Goal: Task Accomplishment & Management: Manage account settings

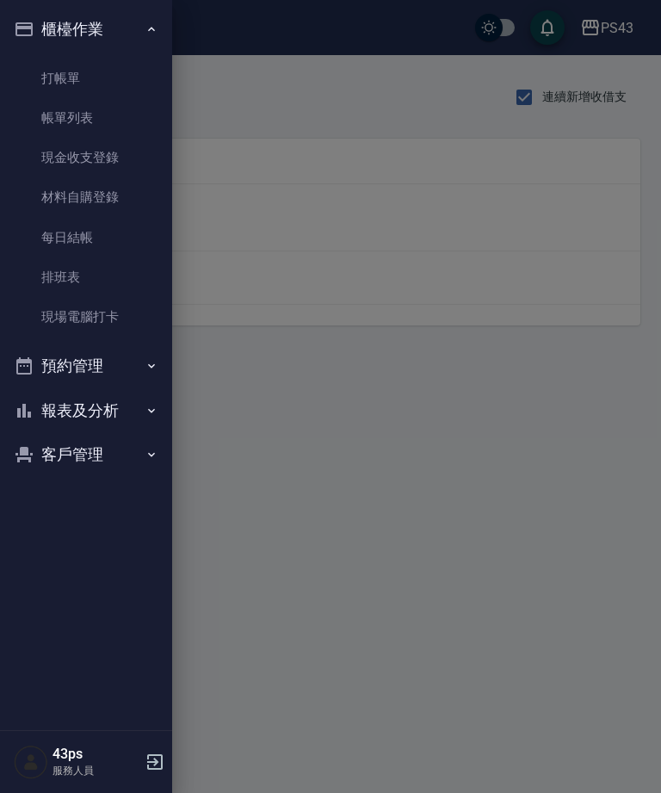
click at [106, 148] on link "現金收支登錄" at bounding box center [86, 158] width 158 height 40
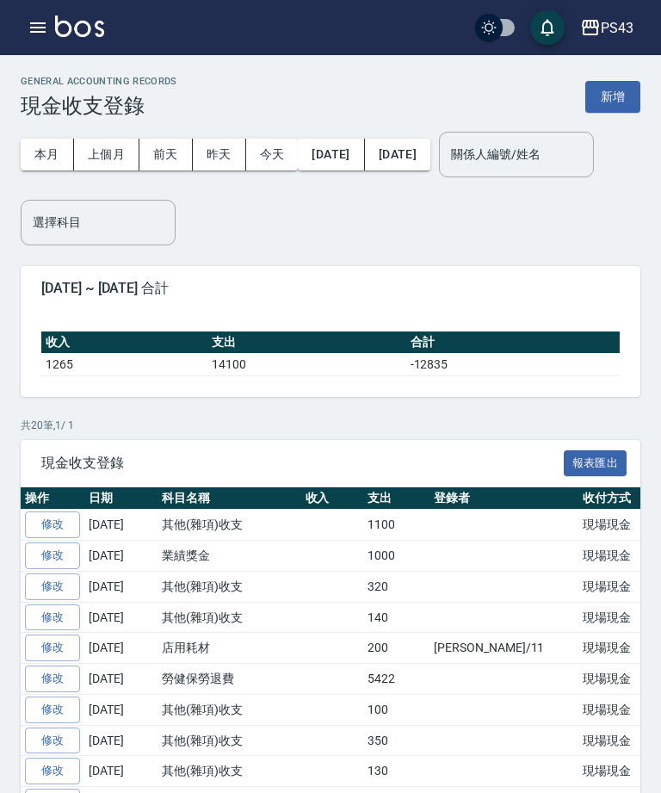
click at [610, 97] on button "新增" at bounding box center [612, 97] width 55 height 32
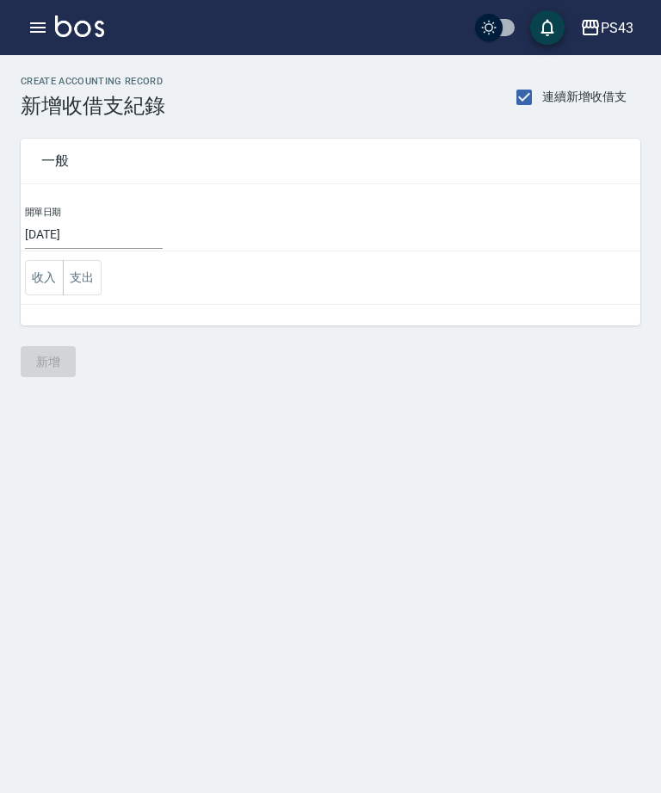
click at [28, 267] on button "收入" at bounding box center [44, 277] width 39 height 35
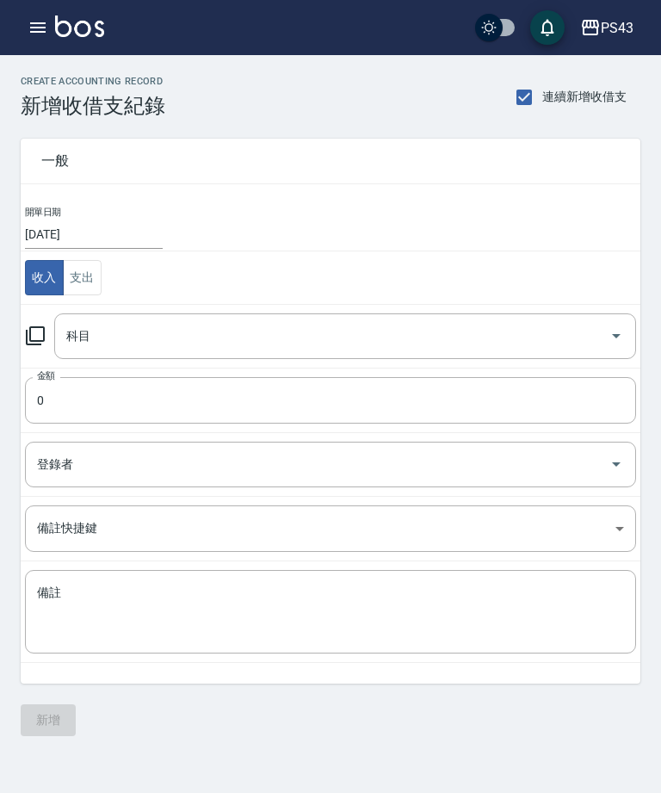
click at [43, 339] on icon at bounding box center [35, 335] width 19 height 19
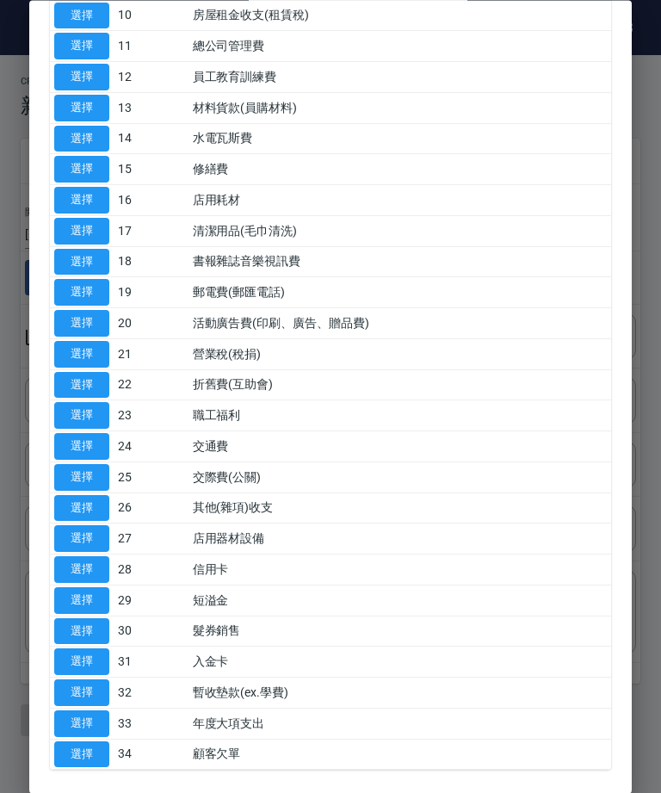
scroll to position [411, 0]
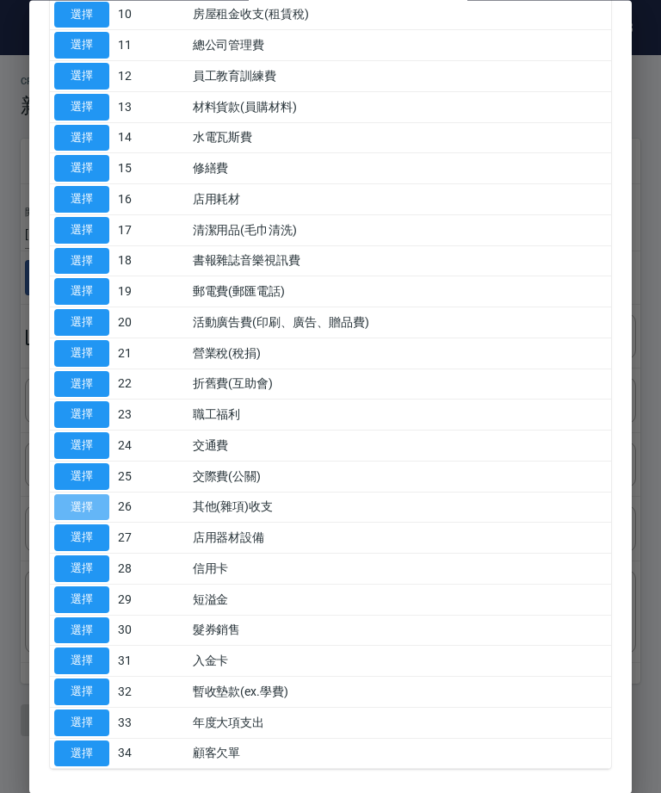
click at [90, 494] on button "選擇" at bounding box center [81, 507] width 55 height 27
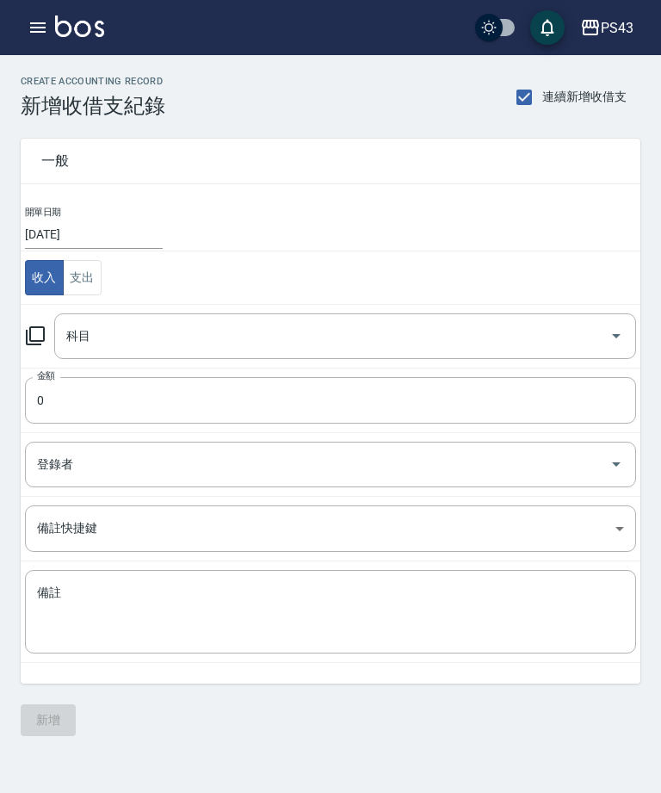
type input "26 其他(雜項)收支"
click at [92, 401] on input "0" at bounding box center [330, 400] width 611 height 46
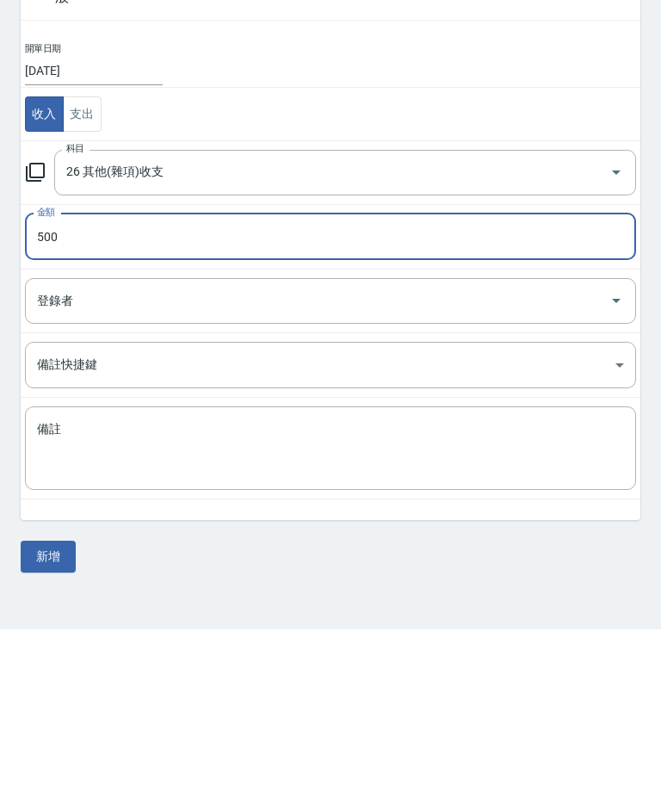
type input "500"
click at [357, 584] on textarea "備註" at bounding box center [330, 611] width 587 height 55
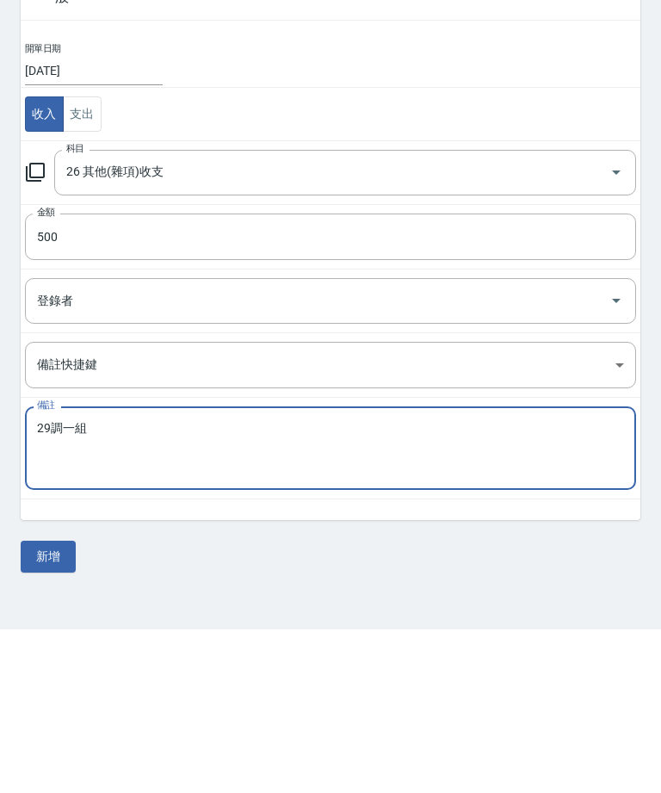
scroll to position [55, 0]
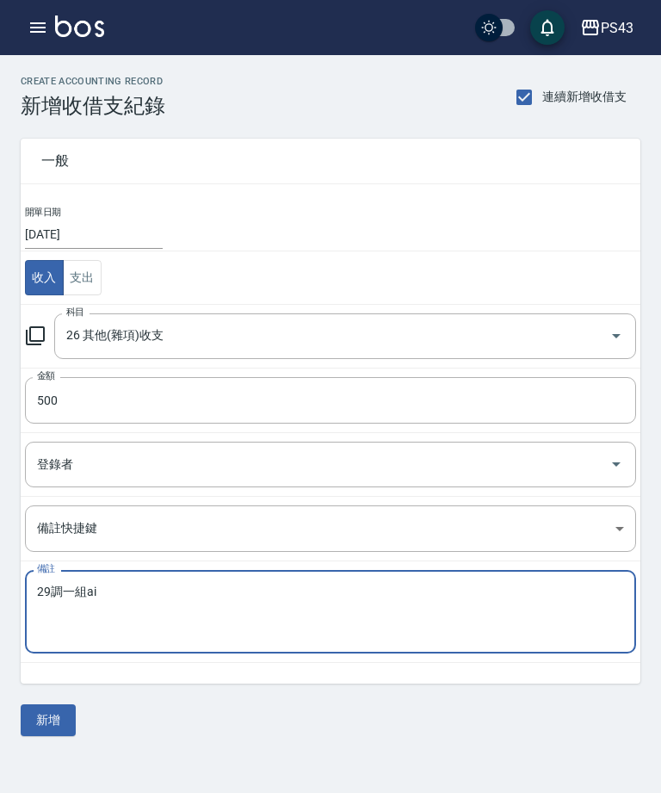
click at [467, 449] on input "登錄者" at bounding box center [318, 464] width 570 height 30
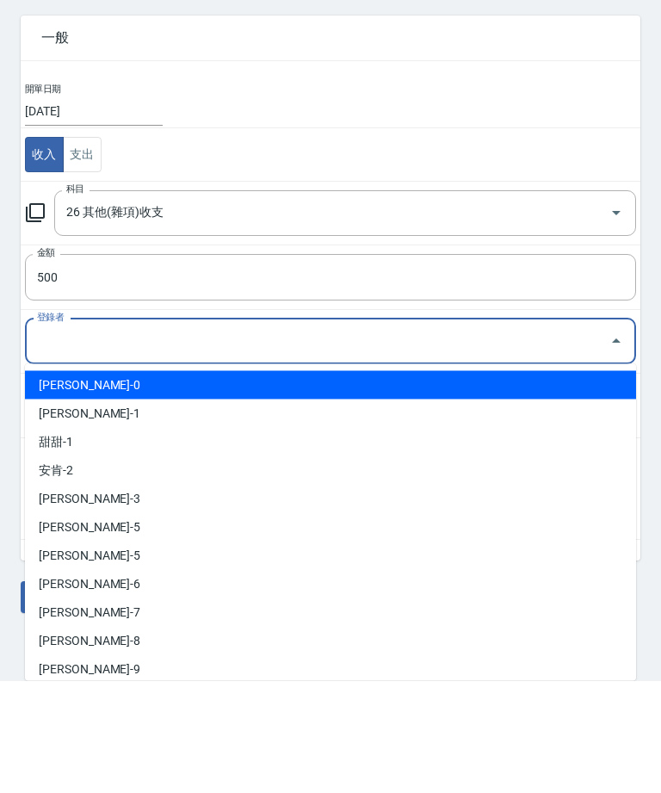
click at [466, 366] on input "500" at bounding box center [330, 389] width 611 height 46
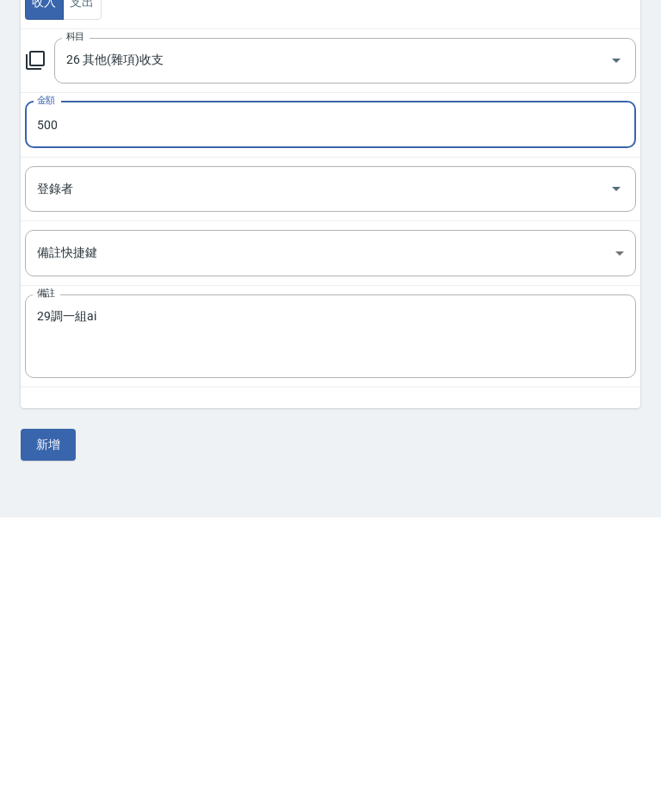
click at [277, 584] on textarea "29調一組ai" at bounding box center [330, 611] width 587 height 55
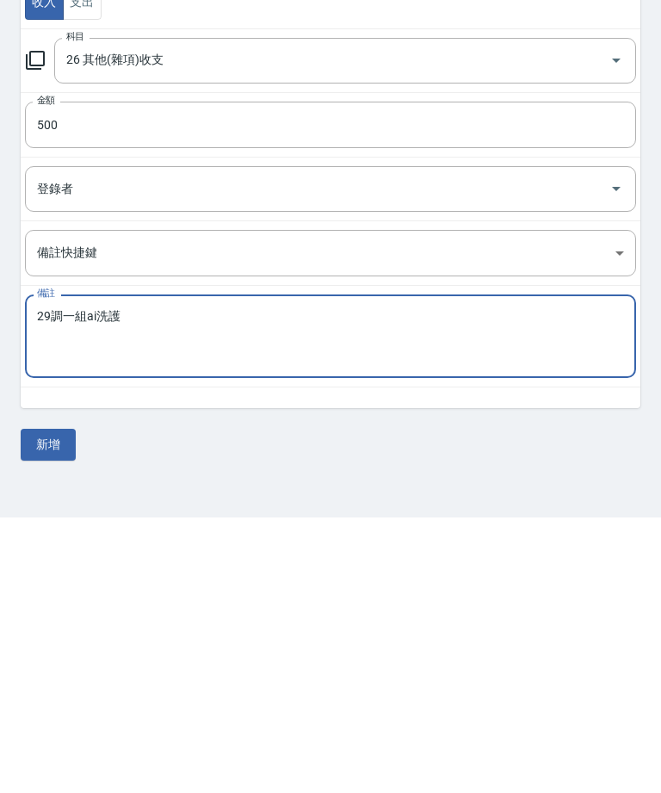
type textarea "29調一組ai洗護"
click at [57, 704] on button "新增" at bounding box center [48, 720] width 55 height 32
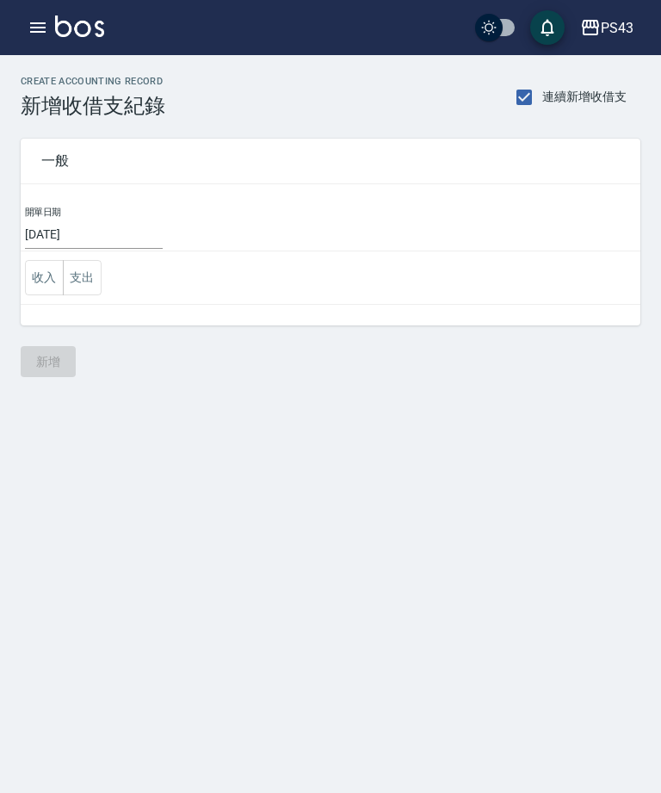
click at [43, 281] on button "收入" at bounding box center [44, 277] width 39 height 35
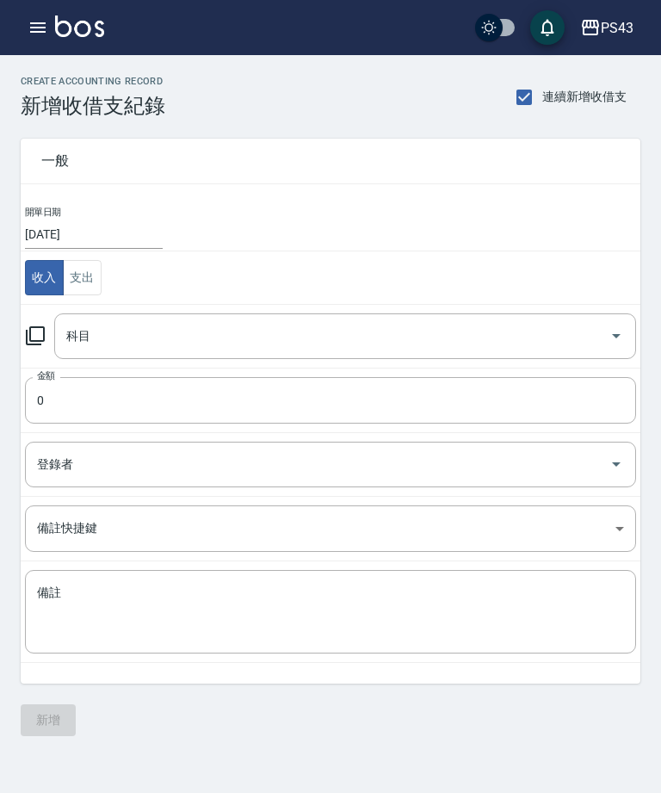
click at [39, 345] on icon at bounding box center [35, 335] width 19 height 19
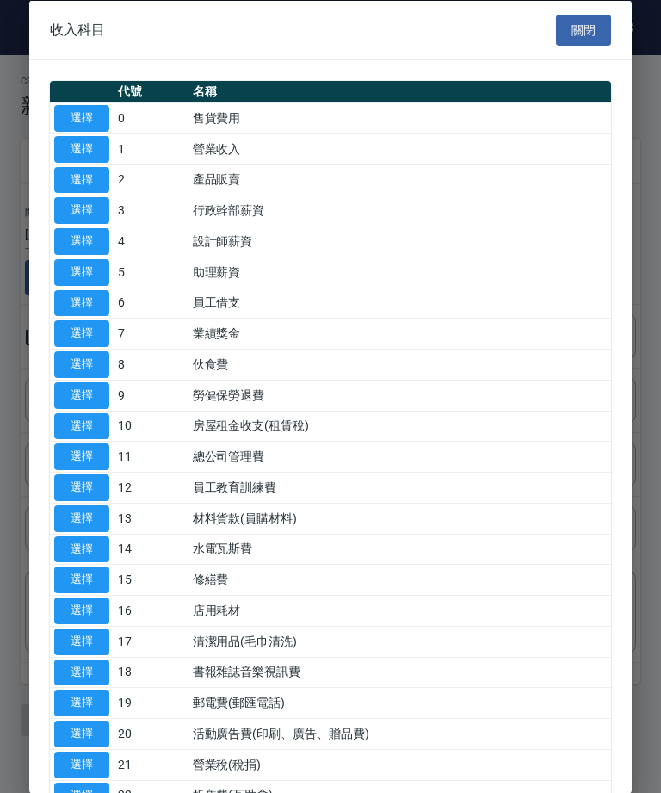
click at [76, 516] on button "選擇" at bounding box center [81, 517] width 55 height 27
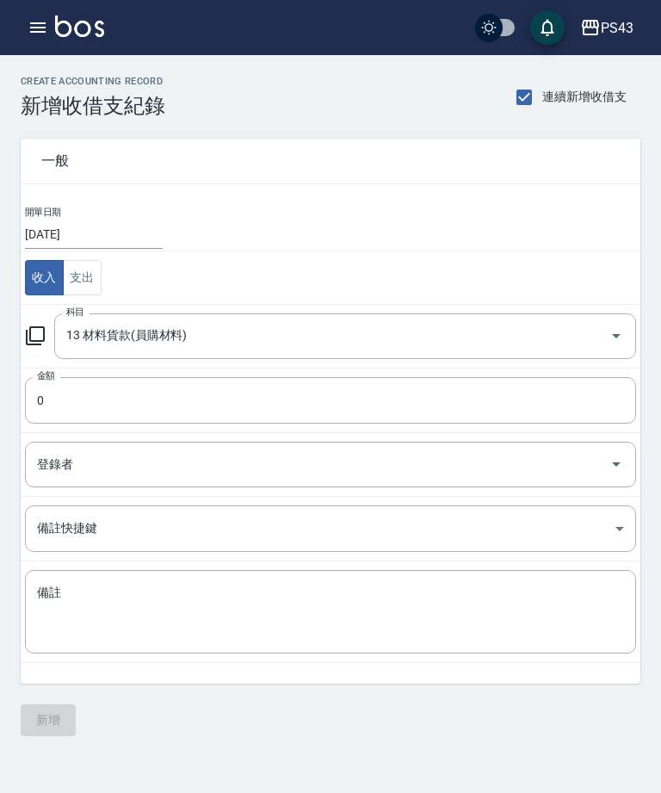
type input "13 材料貨款(員購材料)"
click at [362, 417] on input "0" at bounding box center [330, 400] width 611 height 46
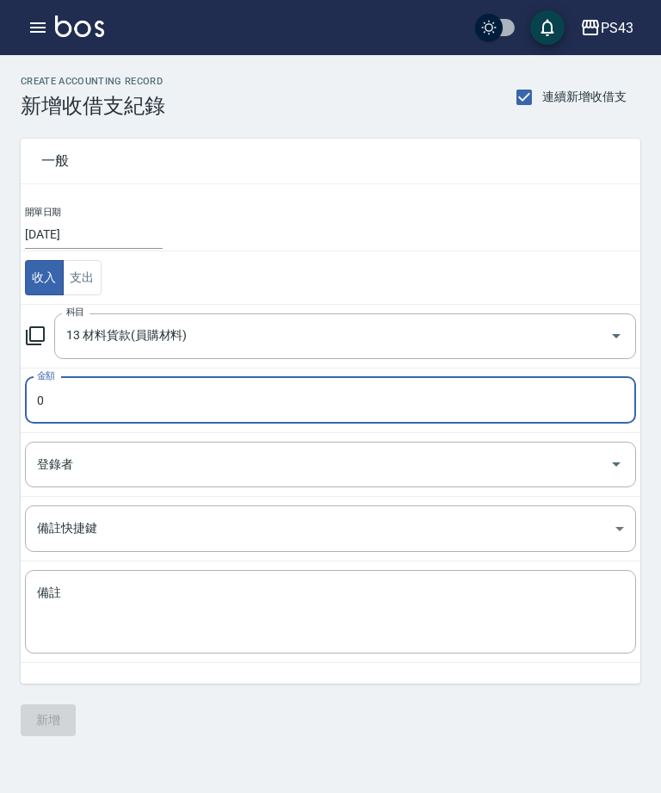
click at [378, 416] on input "0" at bounding box center [330, 400] width 611 height 46
click at [33, 406] on input "0" at bounding box center [330, 400] width 611 height 46
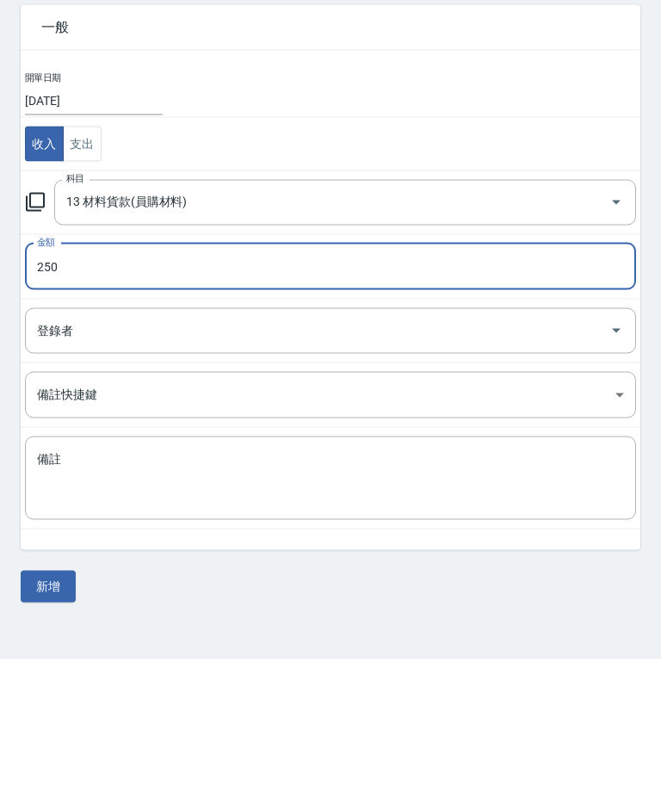
type input "250"
click at [296, 584] on textarea "備註" at bounding box center [330, 611] width 587 height 55
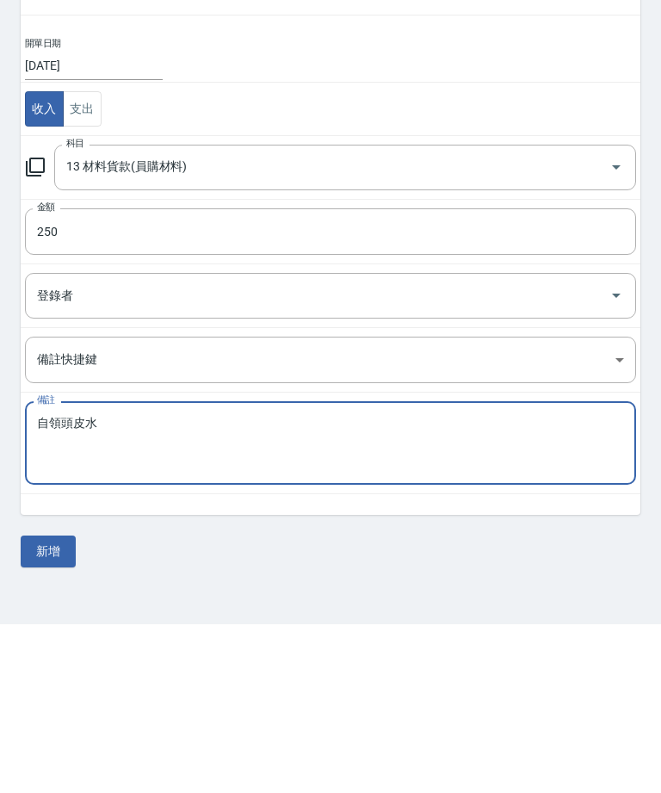
click at [64, 584] on textarea "自領頭皮水" at bounding box center [330, 611] width 587 height 55
click at [30, 570] on div "自領頭皮水 x 備註" at bounding box center [330, 611] width 611 height 83
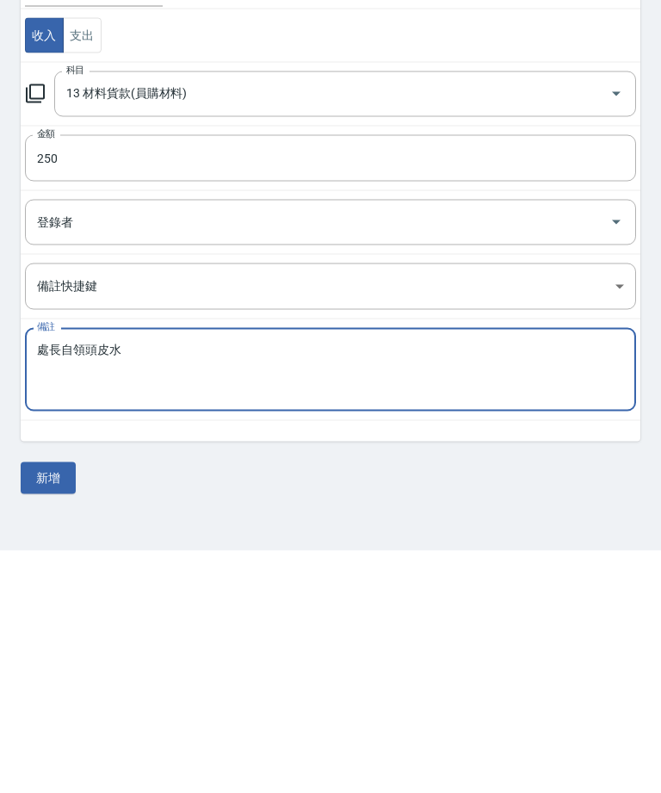
type textarea "處長自領頭皮水"
click at [43, 704] on button "新增" at bounding box center [48, 720] width 55 height 32
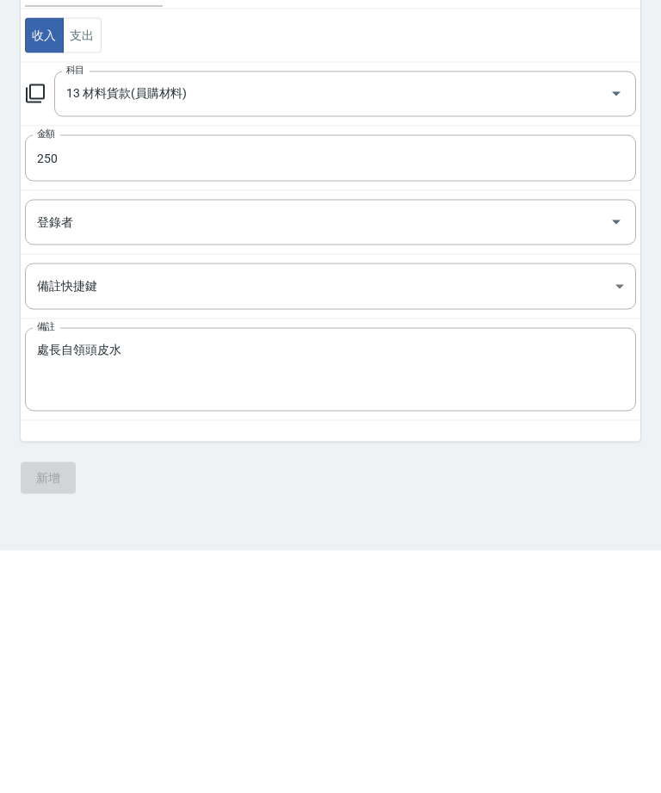
scroll to position [55, 0]
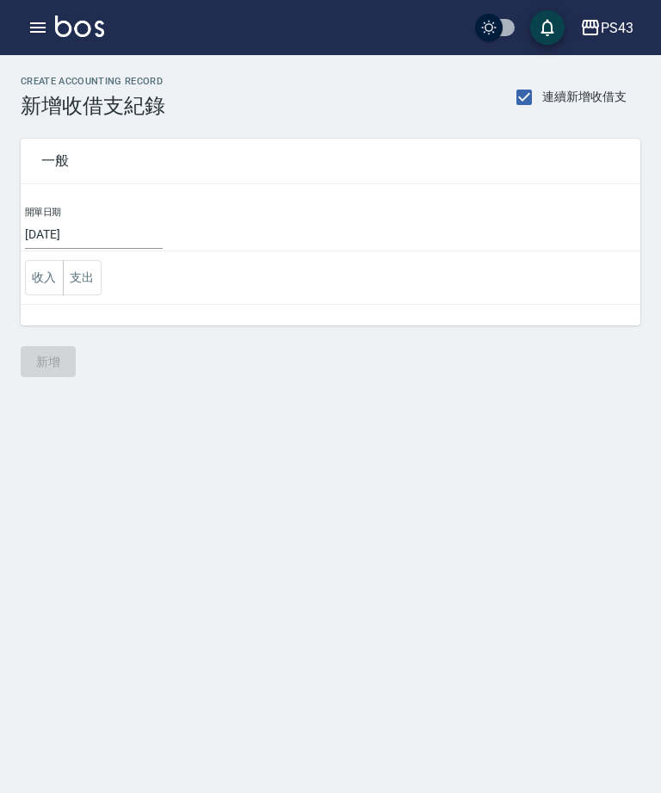
click at [29, 38] on button "button" at bounding box center [38, 27] width 34 height 34
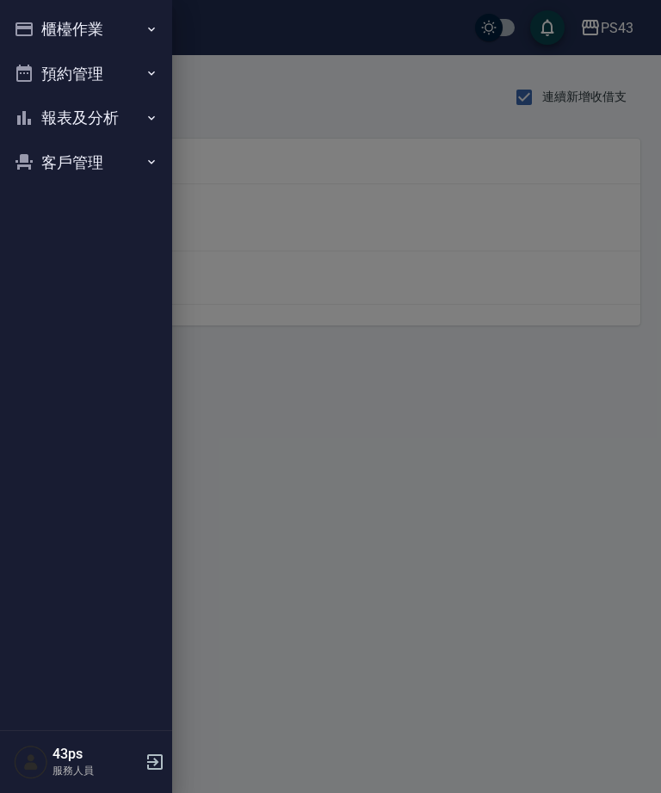
click at [28, 19] on icon "button" at bounding box center [24, 29] width 21 height 21
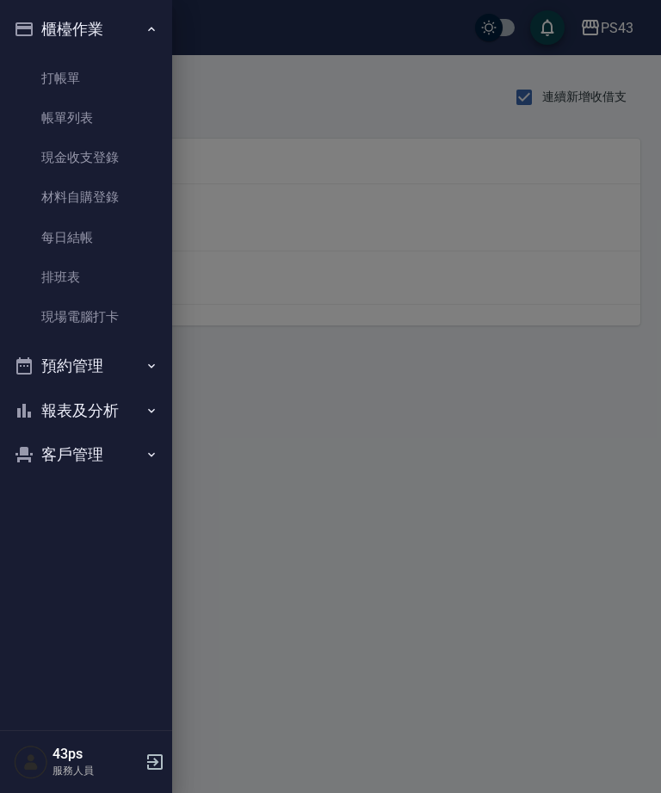
click at [91, 406] on button "報表及分析" at bounding box center [86, 410] width 158 height 45
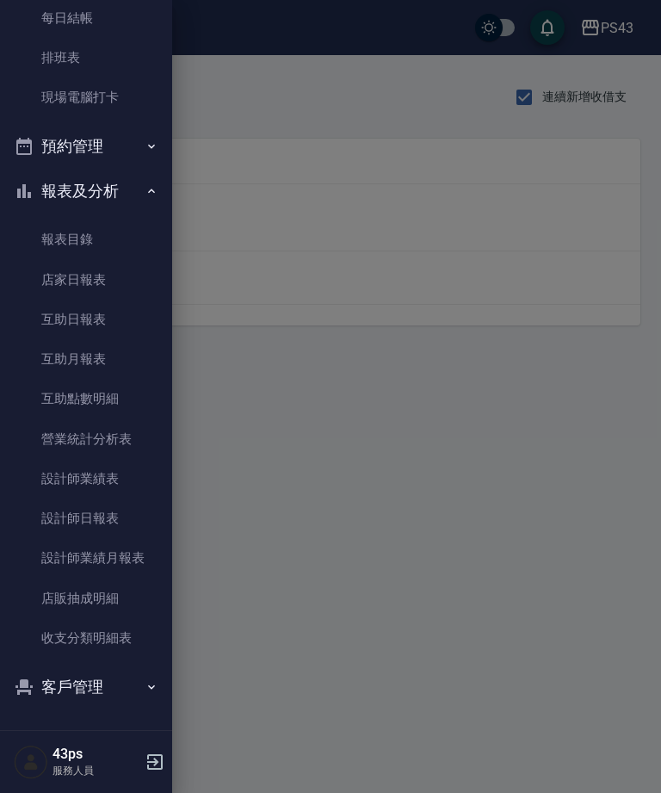
scroll to position [213, 0]
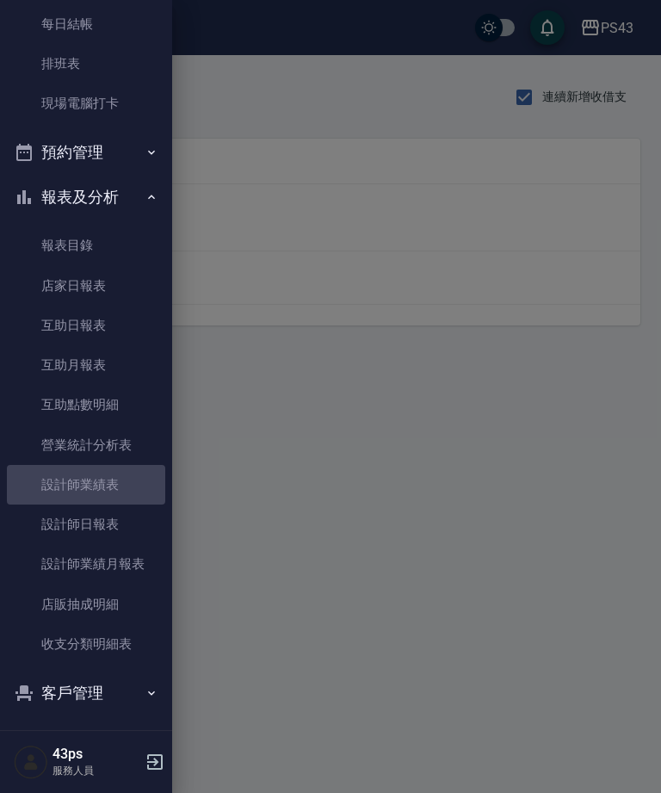
click at [68, 491] on link "設計師業績表" at bounding box center [86, 485] width 158 height 40
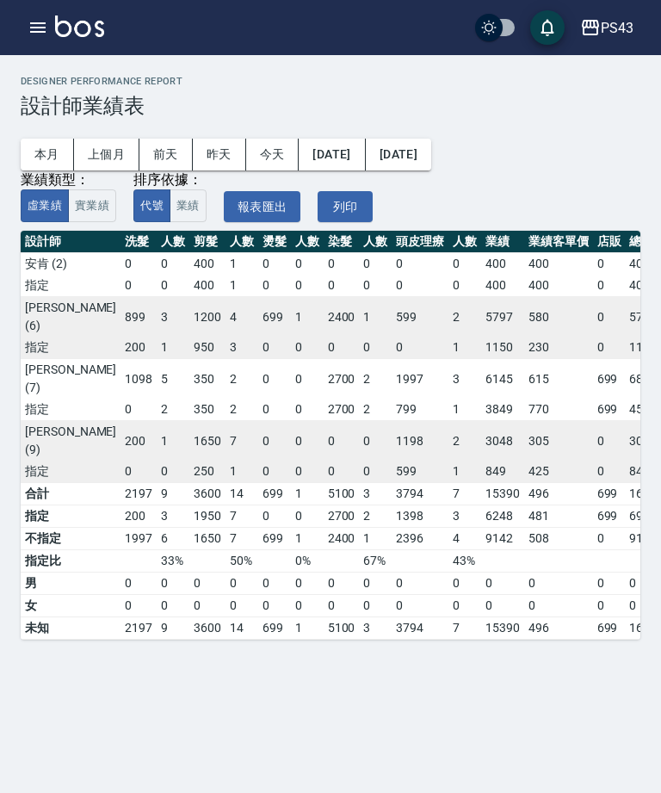
click at [31, 36] on icon "button" at bounding box center [38, 27] width 21 height 21
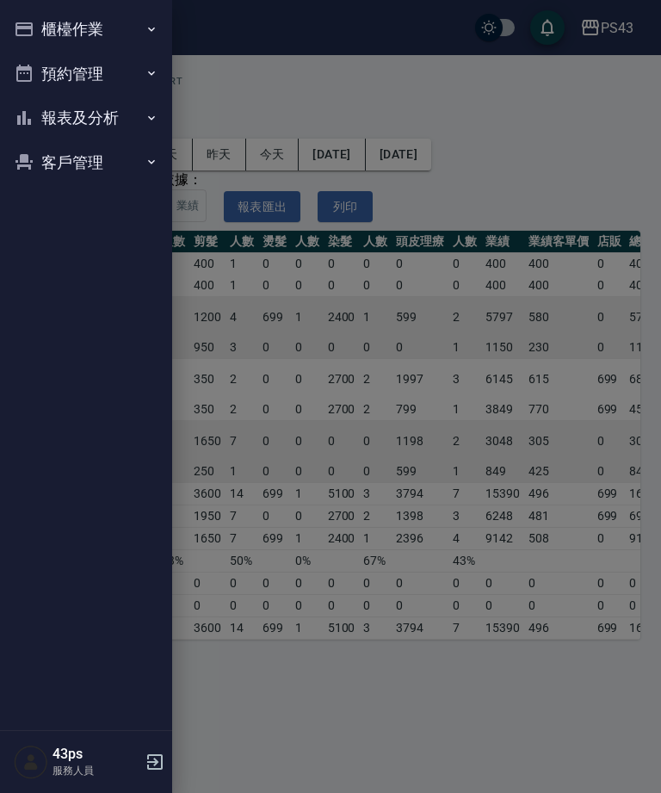
click at [46, 133] on button "報表及分析" at bounding box center [86, 118] width 158 height 45
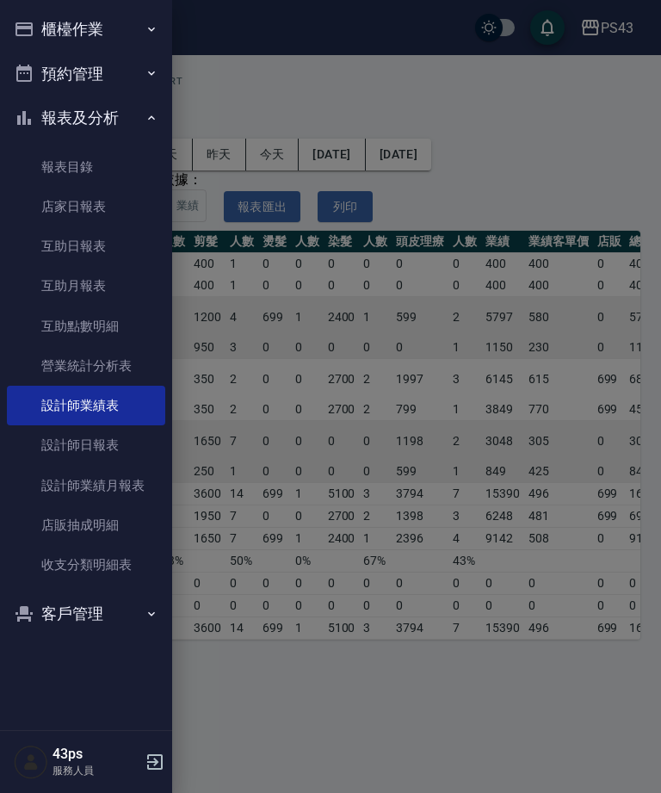
click at [62, 447] on link "設計師日報表" at bounding box center [86, 445] width 158 height 40
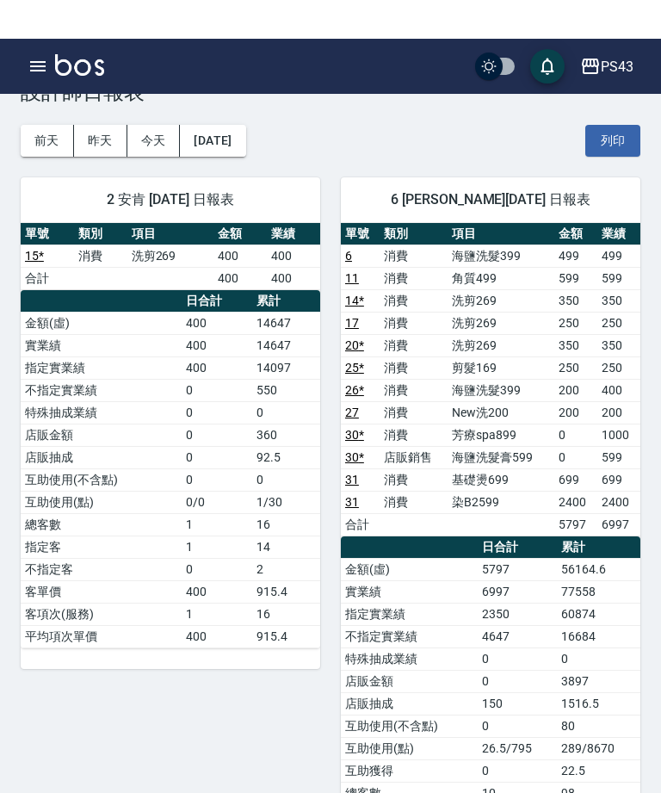
scroll to position [13, 0]
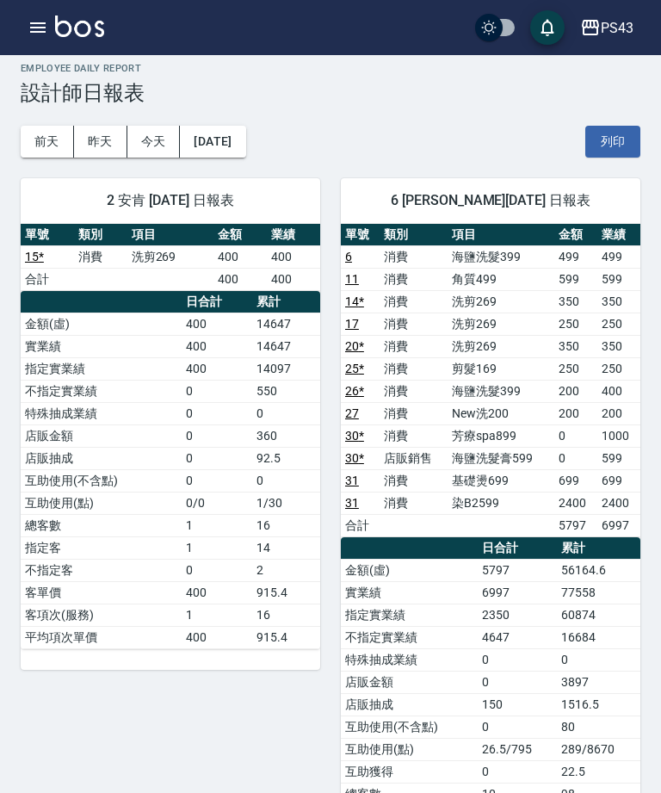
click at [149, 142] on button "今天" at bounding box center [153, 142] width 53 height 32
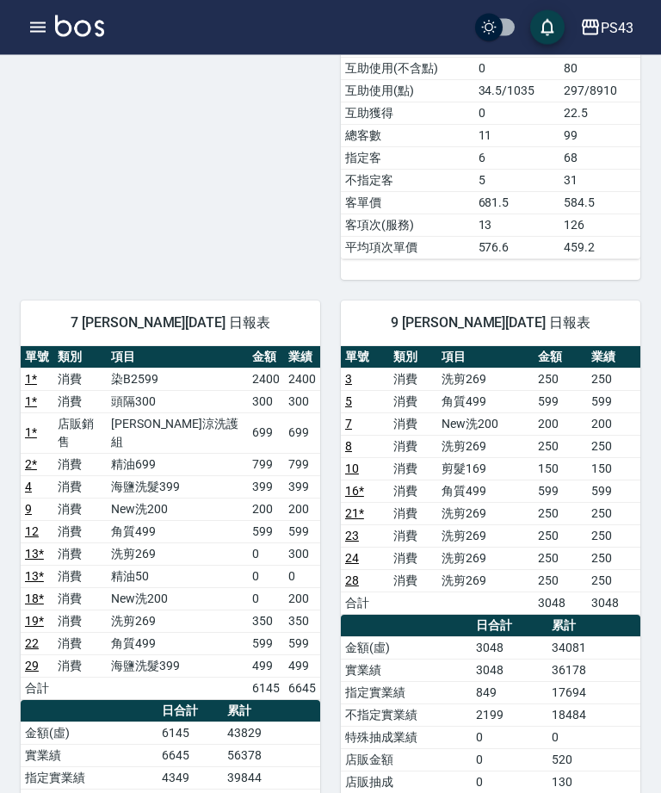
scroll to position [738, 0]
click at [584, 655] on td "34081" at bounding box center [593, 647] width 93 height 22
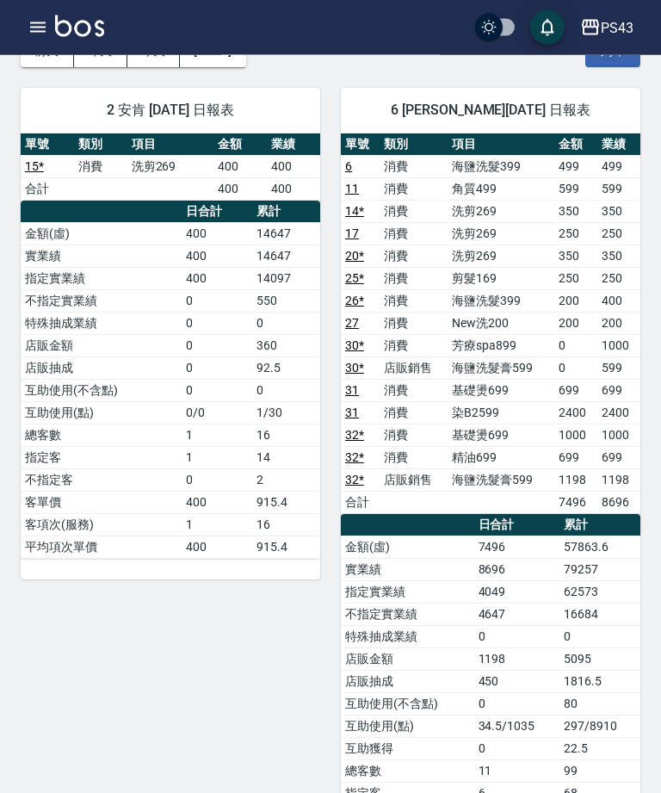
scroll to position [103, 0]
click at [28, 40] on button "button" at bounding box center [38, 27] width 34 height 34
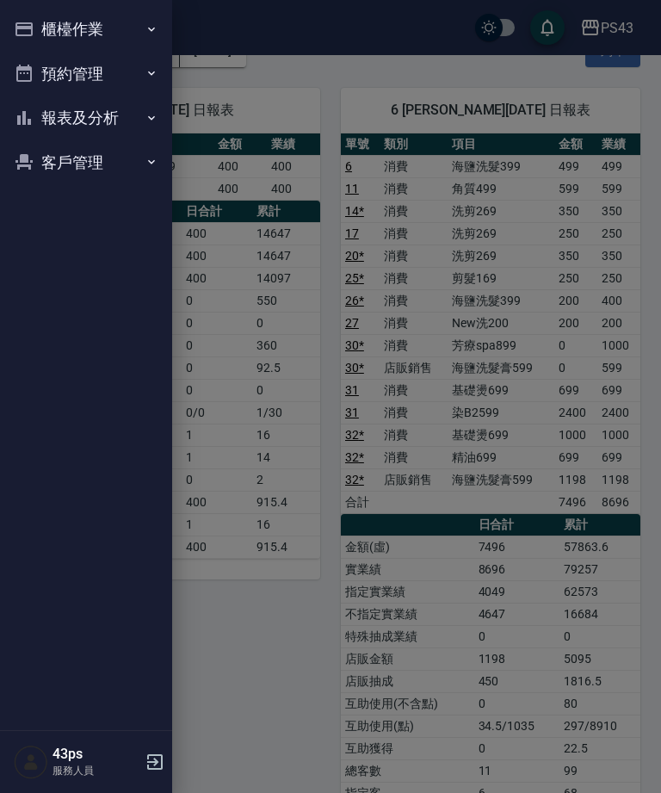
click at [33, 39] on icon "button" at bounding box center [24, 29] width 21 height 21
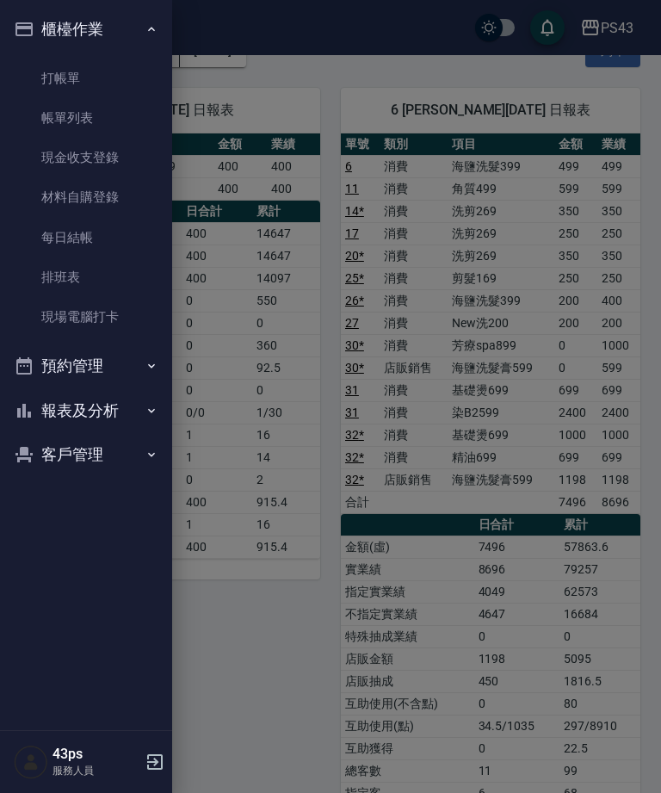
click at [80, 115] on link "帳單列表" at bounding box center [86, 118] width 158 height 40
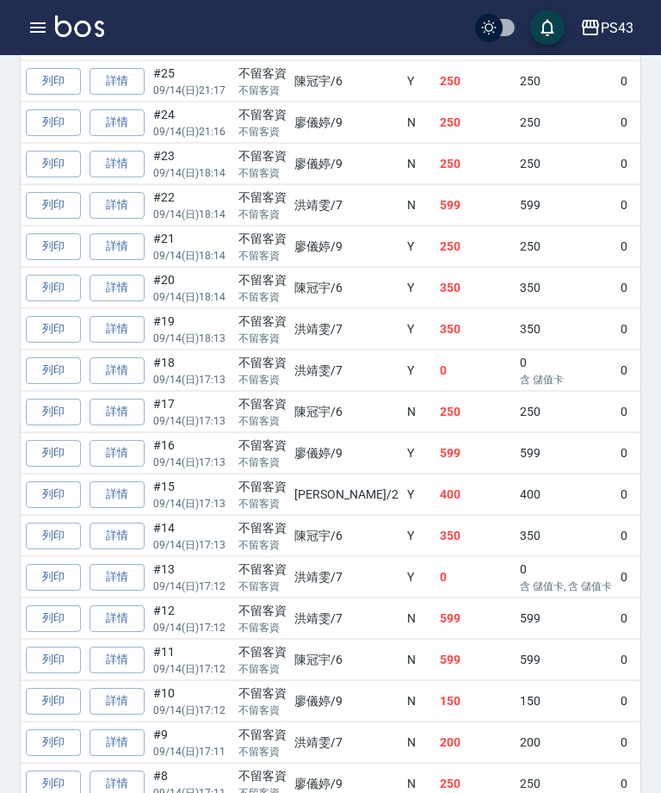
scroll to position [0, 84]
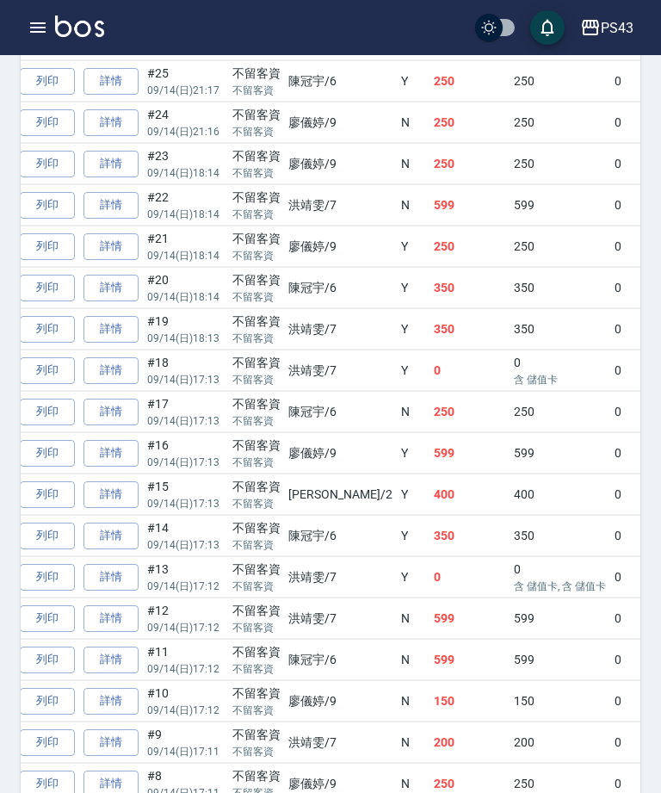
click at [46, 18] on icon "button" at bounding box center [38, 27] width 21 height 21
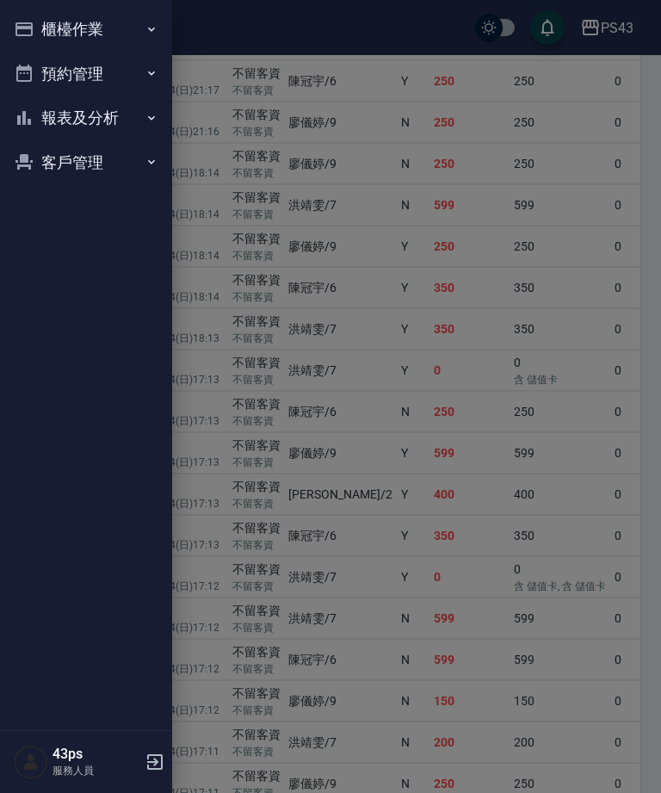
click at [97, 8] on button "櫃檯作業" at bounding box center [86, 29] width 158 height 45
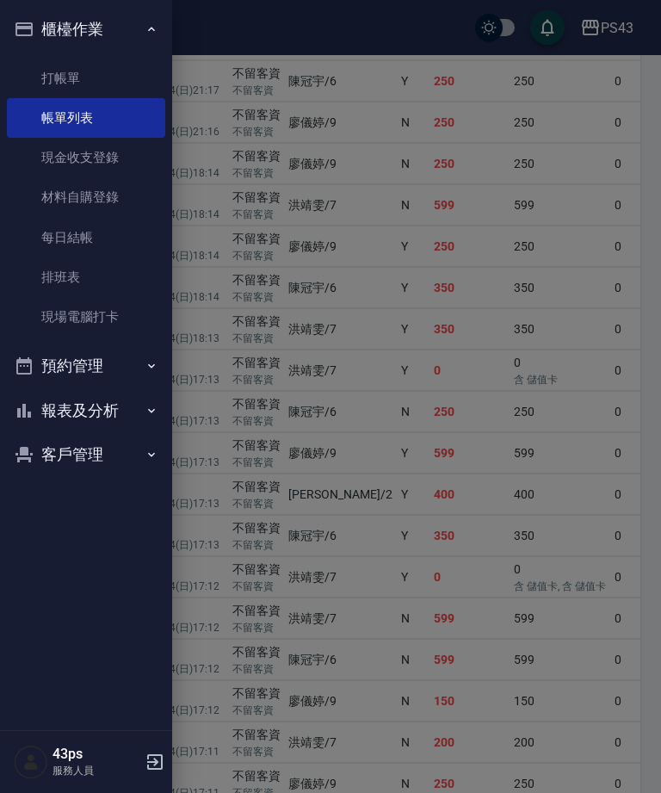
click at [114, 151] on link "現金收支登錄" at bounding box center [86, 158] width 158 height 40
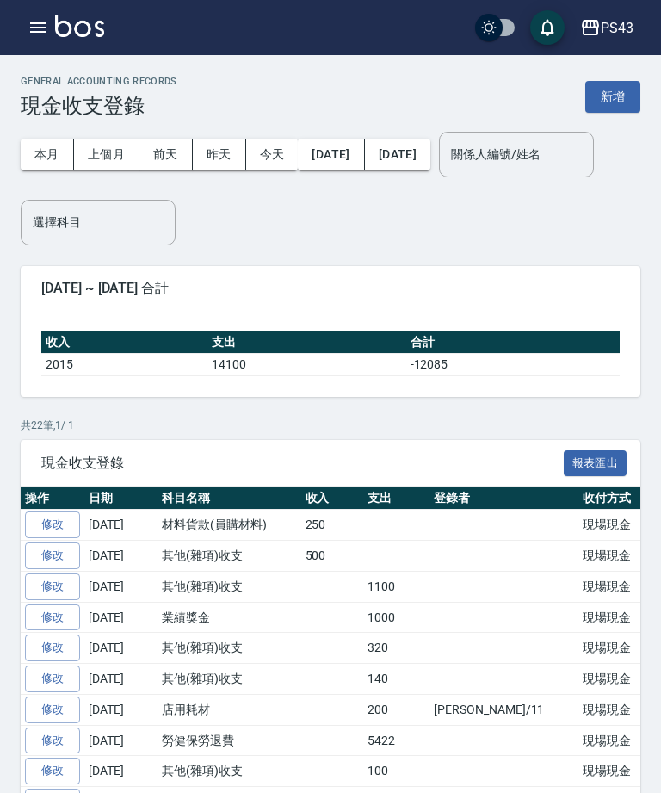
click at [608, 82] on button "新增" at bounding box center [612, 97] width 55 height 32
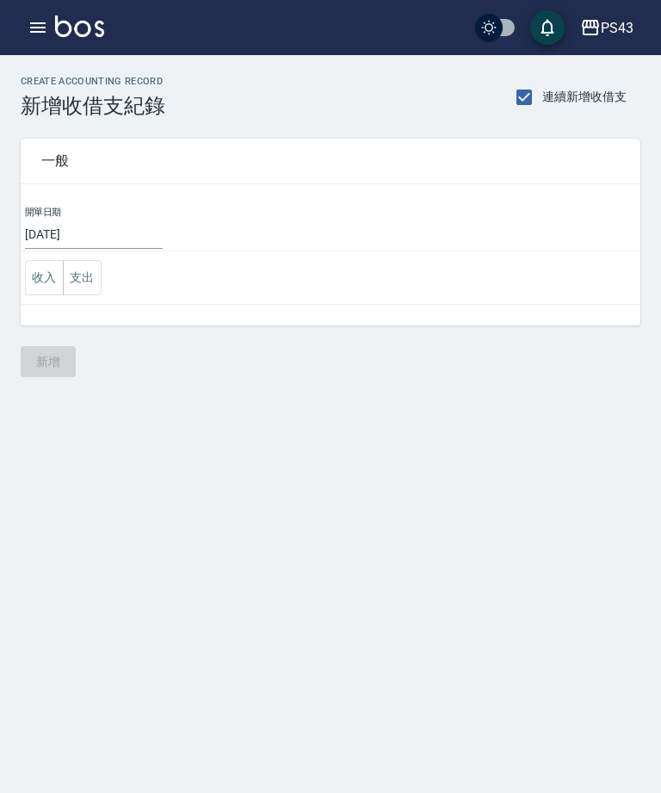
click at [82, 271] on button "支出" at bounding box center [82, 277] width 39 height 35
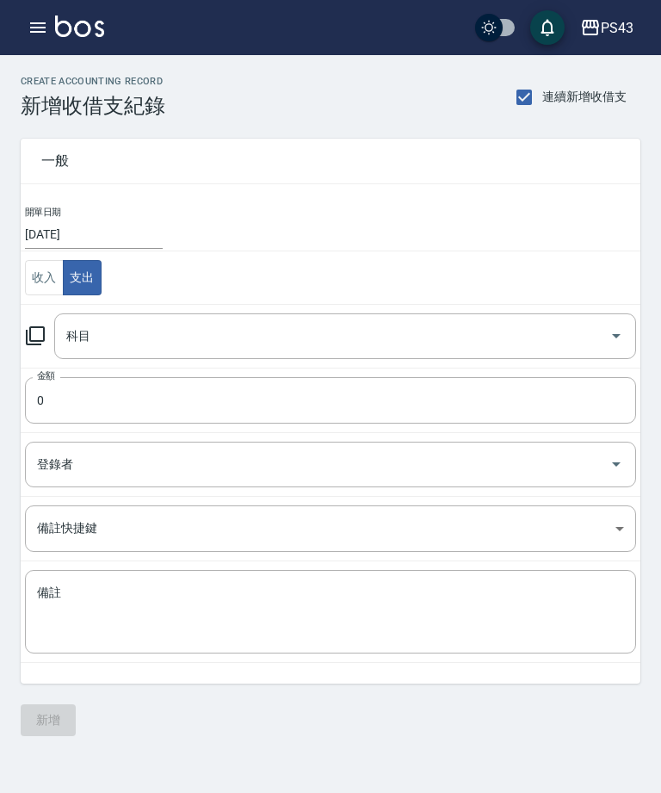
click at [44, 332] on icon at bounding box center [35, 335] width 19 height 19
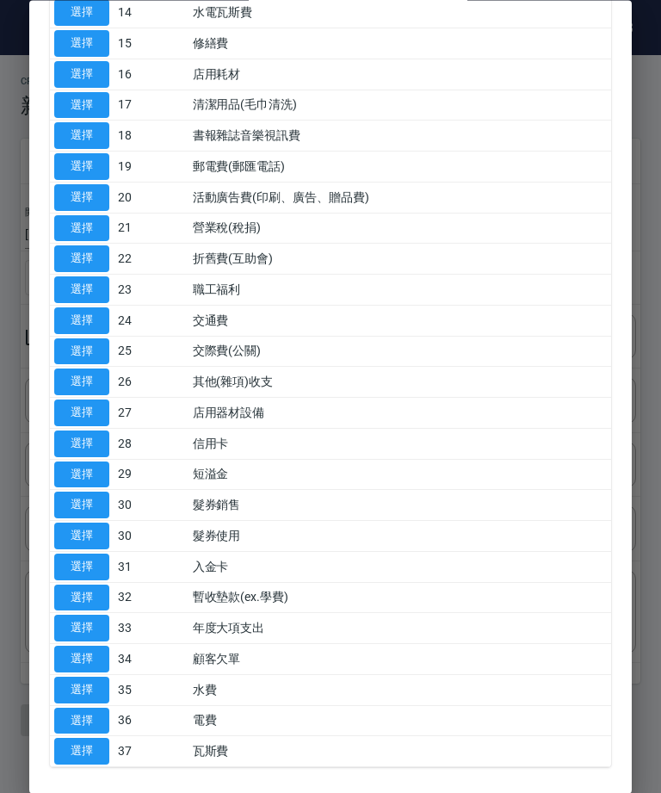
scroll to position [571, 0]
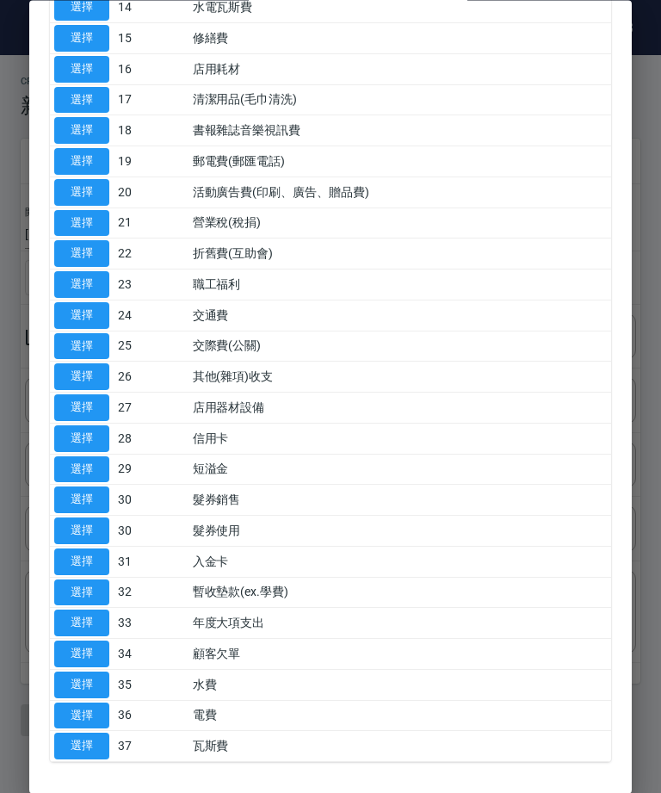
click at [82, 364] on button "選擇" at bounding box center [81, 377] width 55 height 27
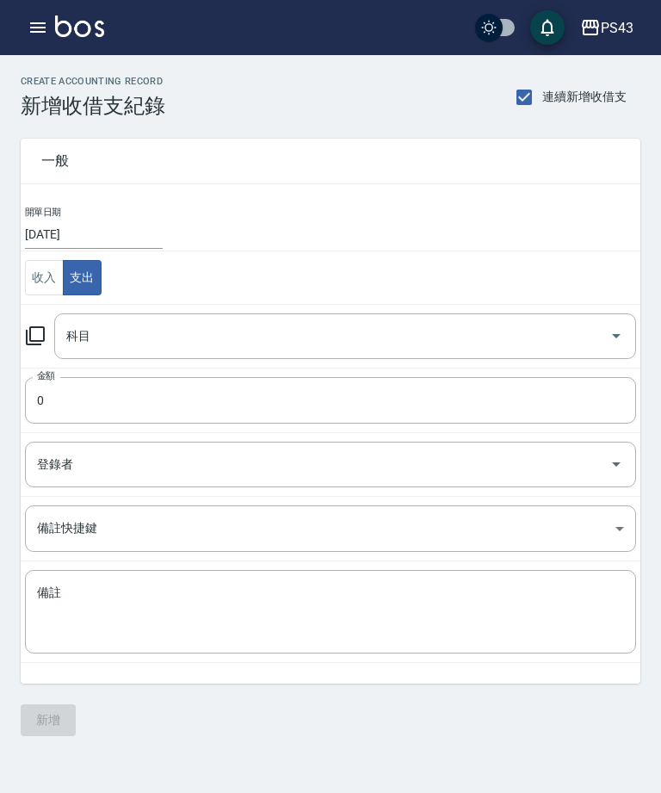
type input "26 其他(雜項)收支"
click at [260, 412] on input "0" at bounding box center [330, 400] width 611 height 46
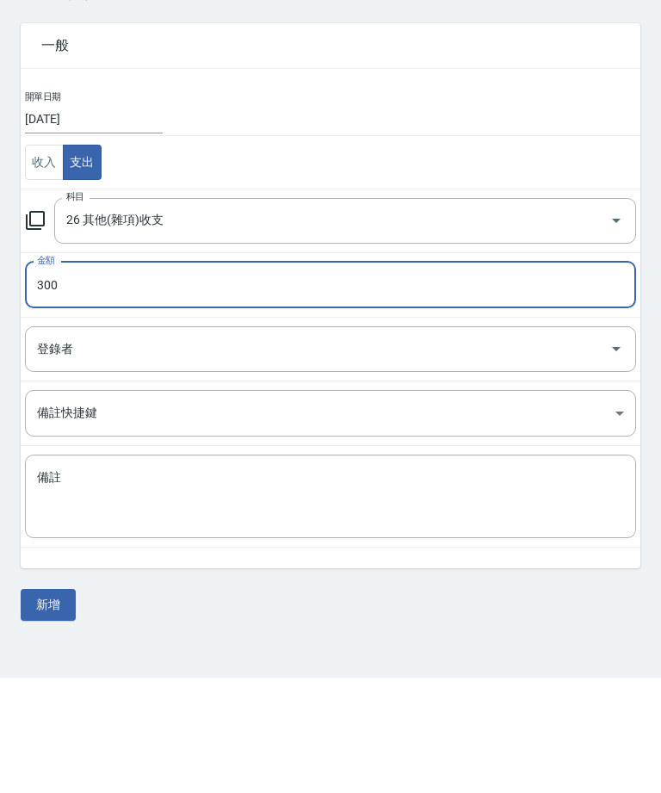
type input "300"
click at [169, 584] on textarea "備註" at bounding box center [330, 611] width 587 height 55
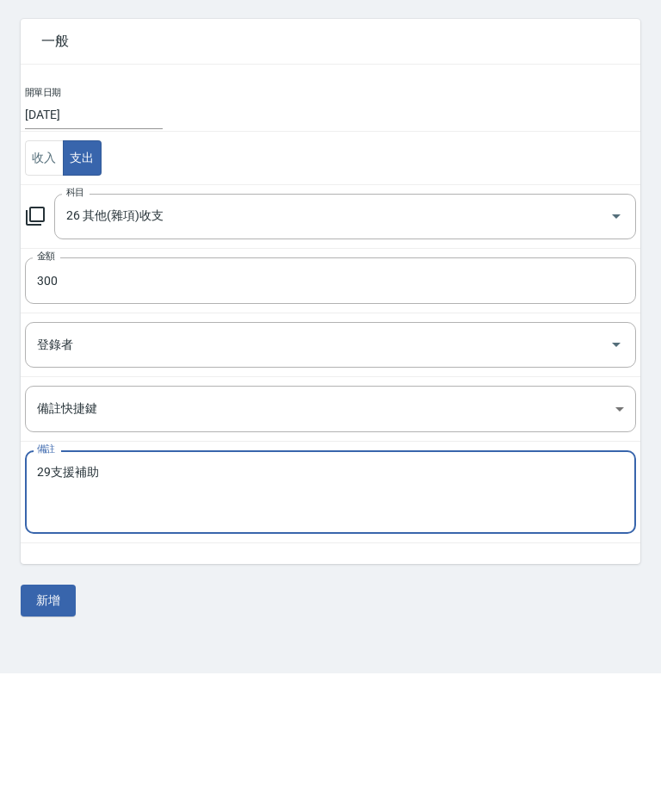
scroll to position [0, 0]
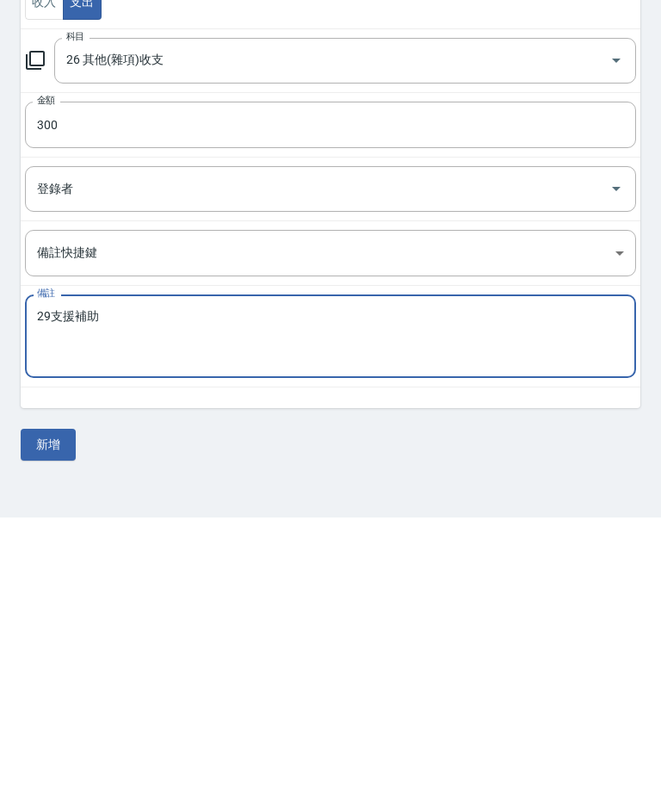
type textarea "29支援補助"
click at [53, 704] on button "新增" at bounding box center [48, 720] width 55 height 32
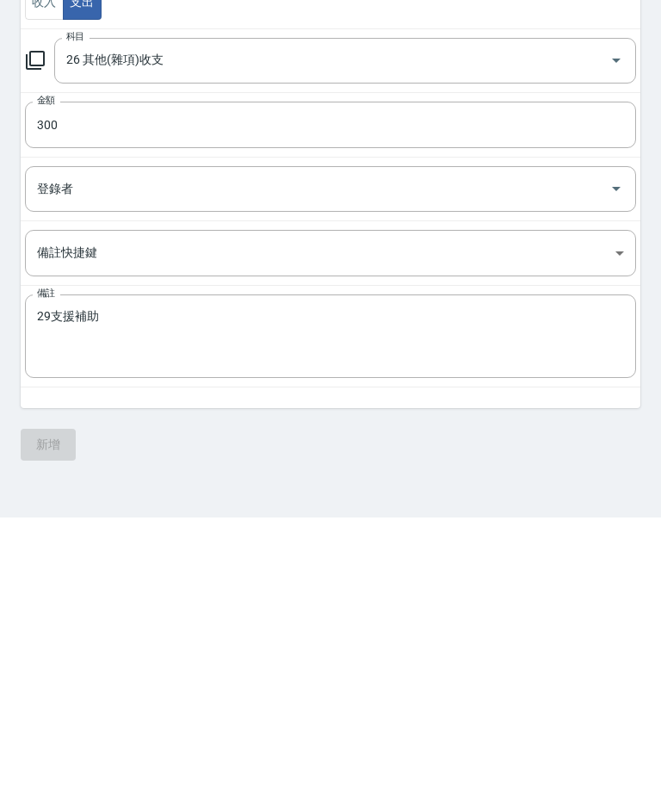
scroll to position [55, 0]
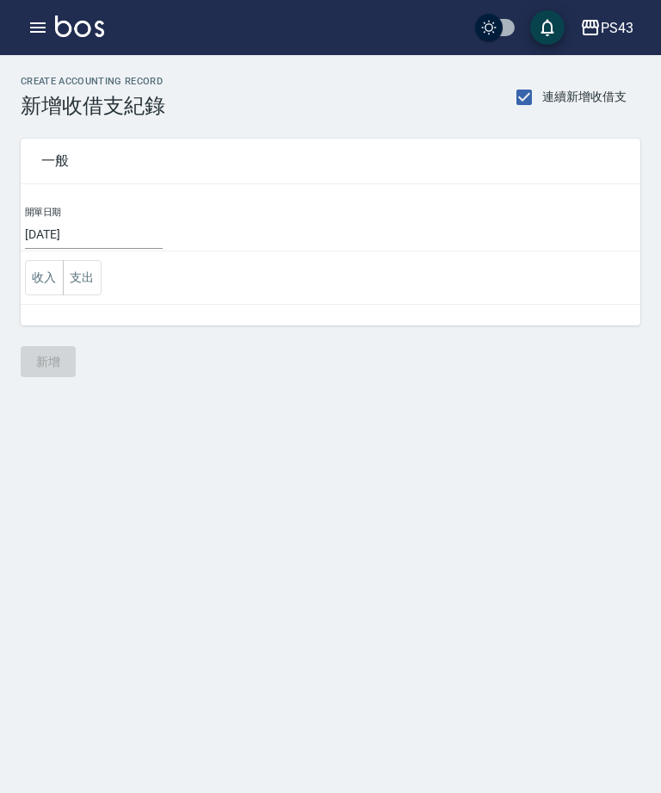
click at [57, 28] on img at bounding box center [79, 26] width 49 height 22
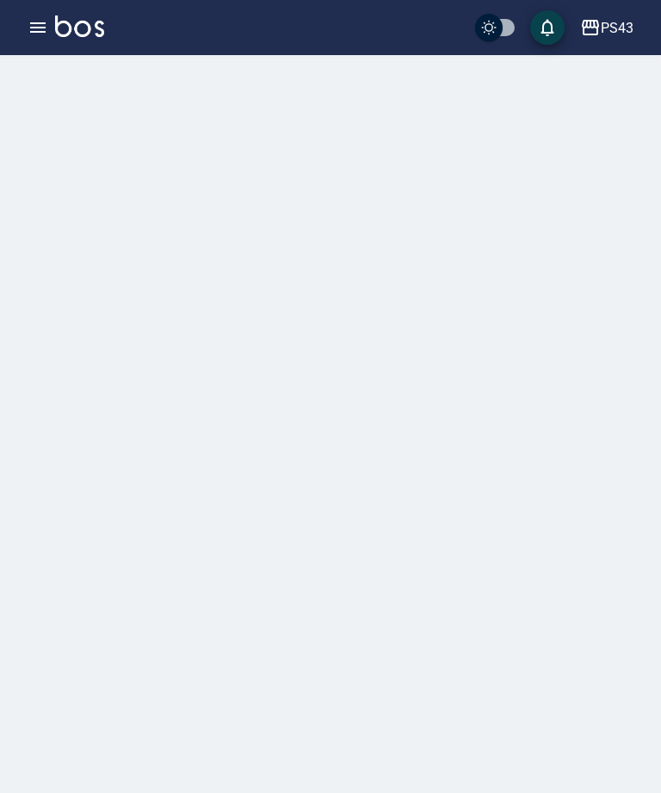
click at [45, 9] on div "PS43 登出" at bounding box center [330, 27] width 661 height 55
click at [49, 27] on button "button" at bounding box center [38, 27] width 34 height 34
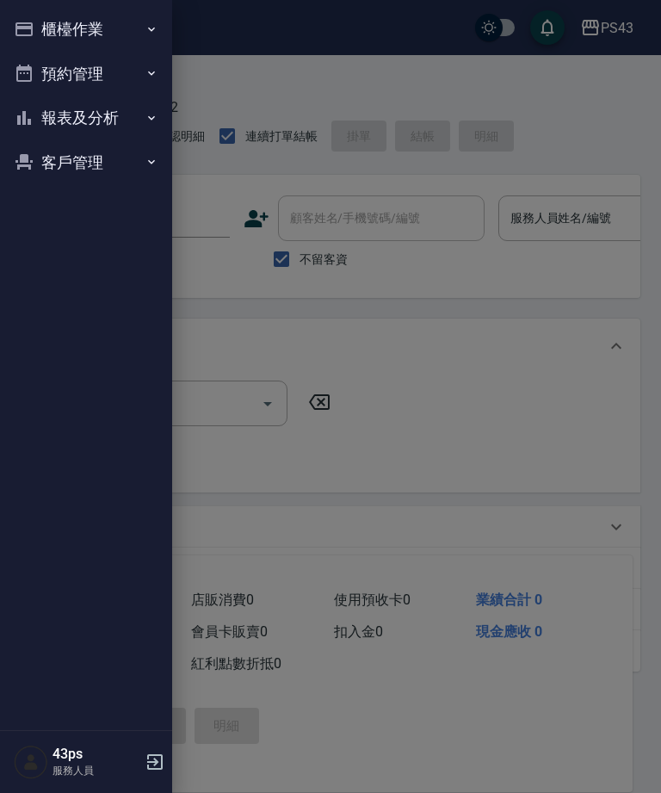
click at [77, 113] on button "報表及分析" at bounding box center [86, 118] width 158 height 45
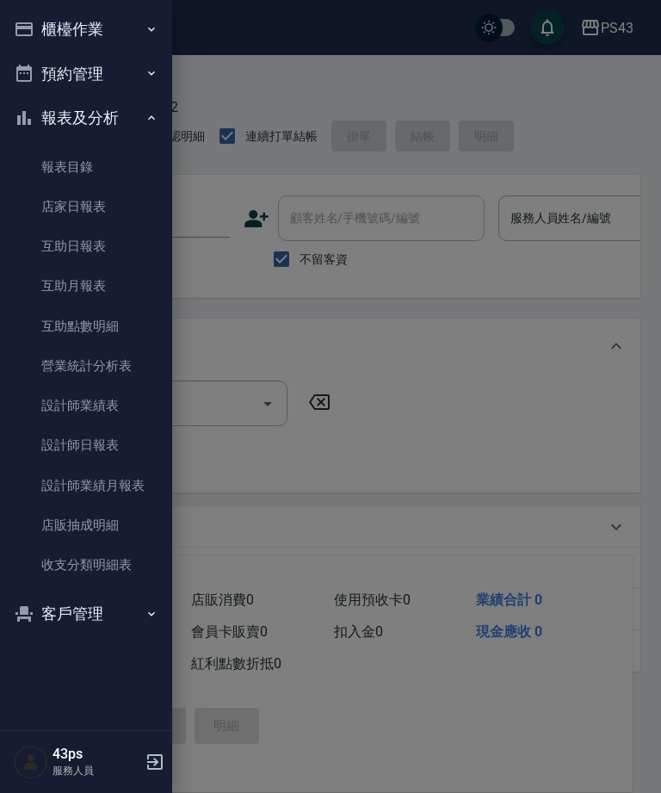
click at [89, 234] on link "互助日報表" at bounding box center [86, 246] width 158 height 40
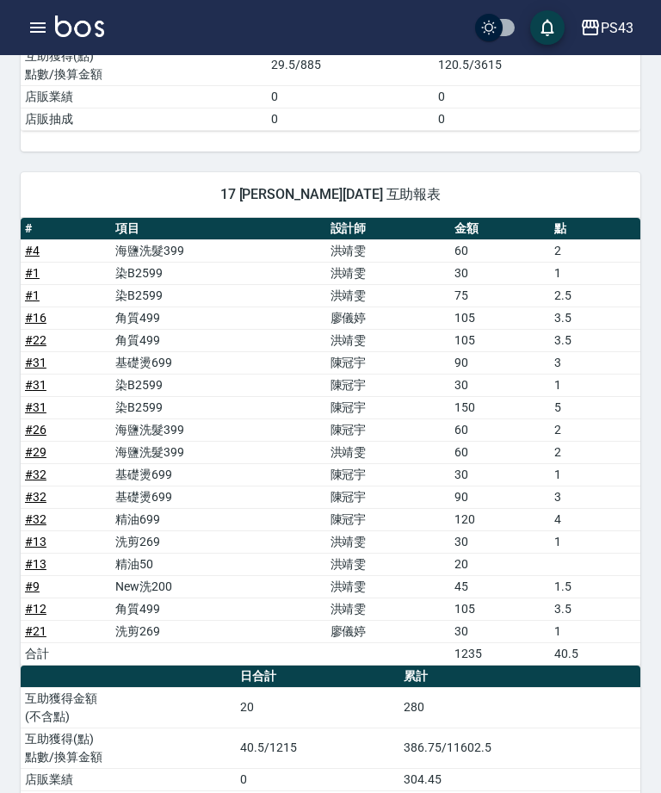
scroll to position [1699, 0]
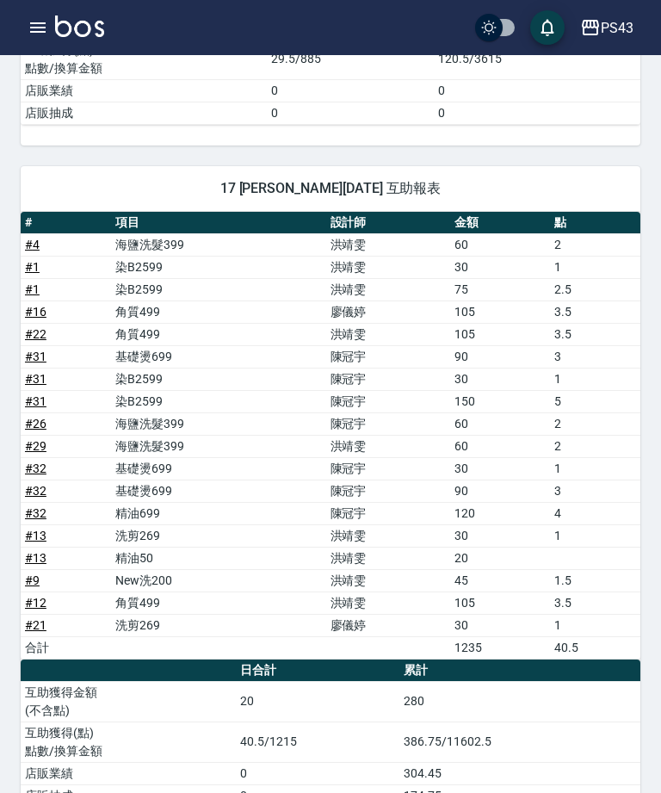
click at [637, 439] on td "2" at bounding box center [595, 446] width 90 height 22
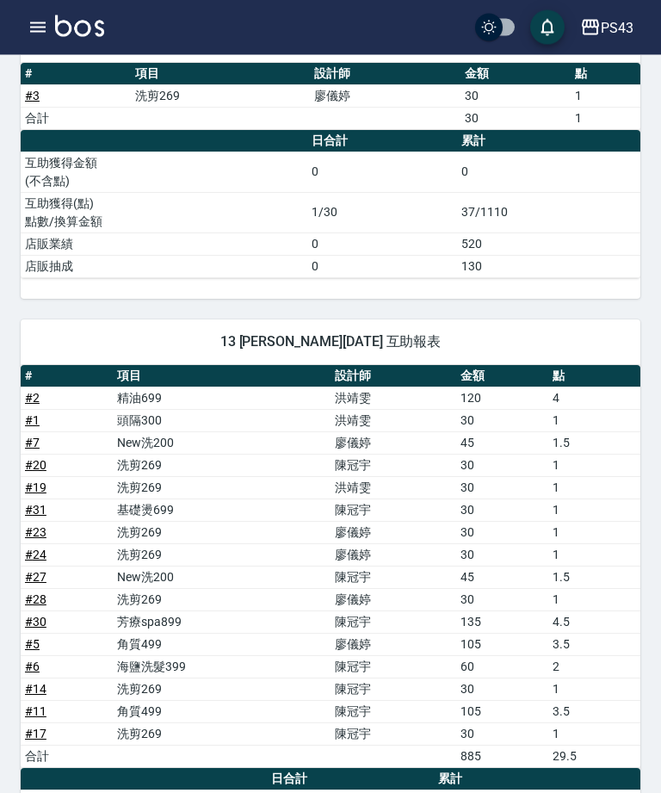
scroll to position [877, 0]
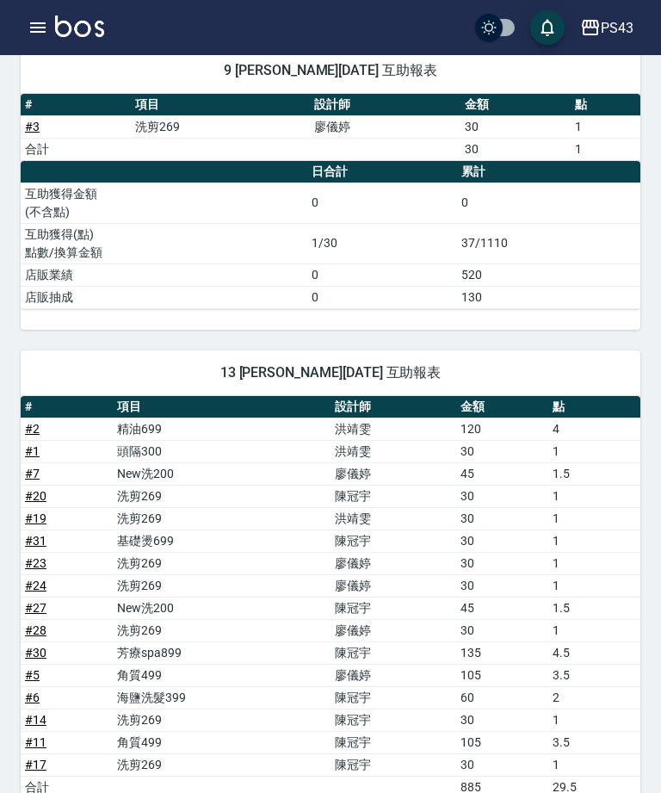
click at [37, 20] on icon "button" at bounding box center [38, 27] width 21 height 21
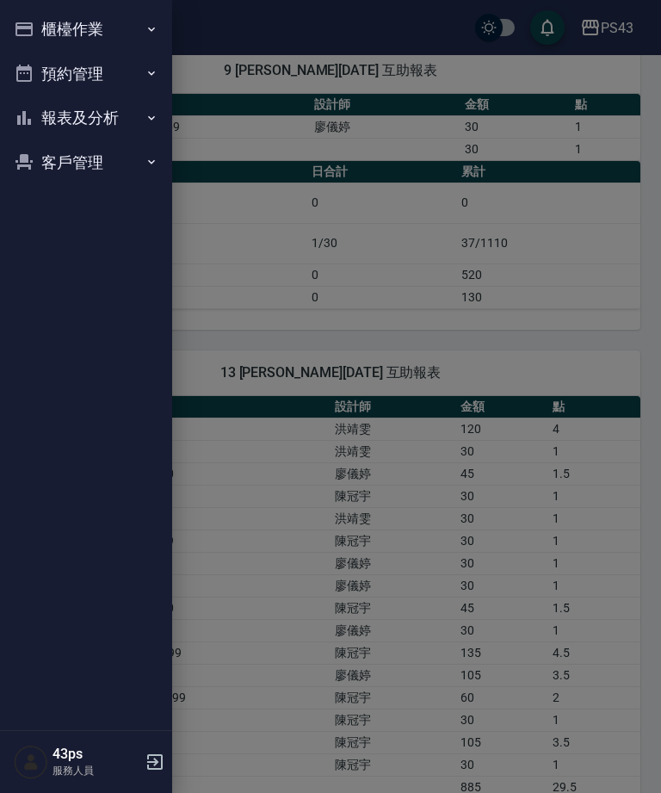
click at [105, 120] on button "報表及分析" at bounding box center [86, 118] width 158 height 45
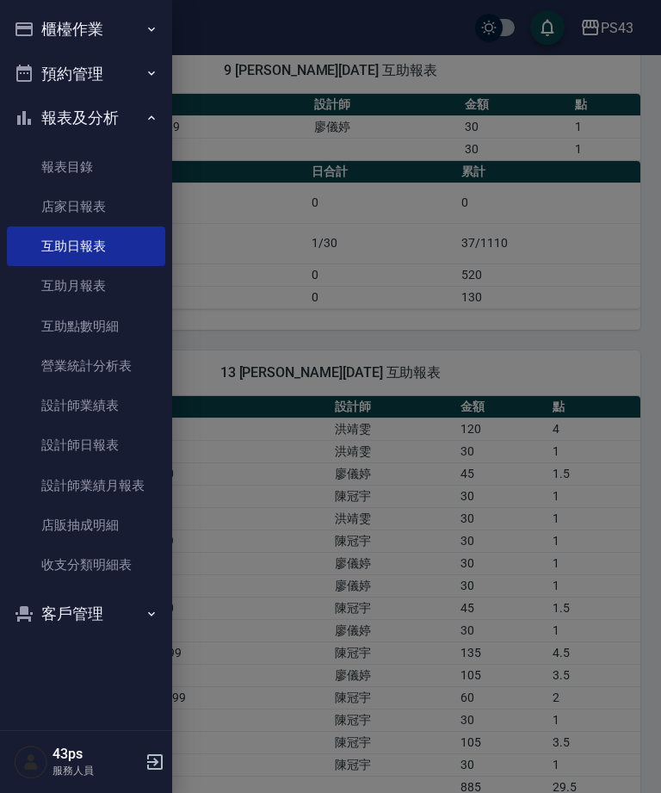
click at [99, 442] on link "設計師日報表" at bounding box center [86, 445] width 158 height 40
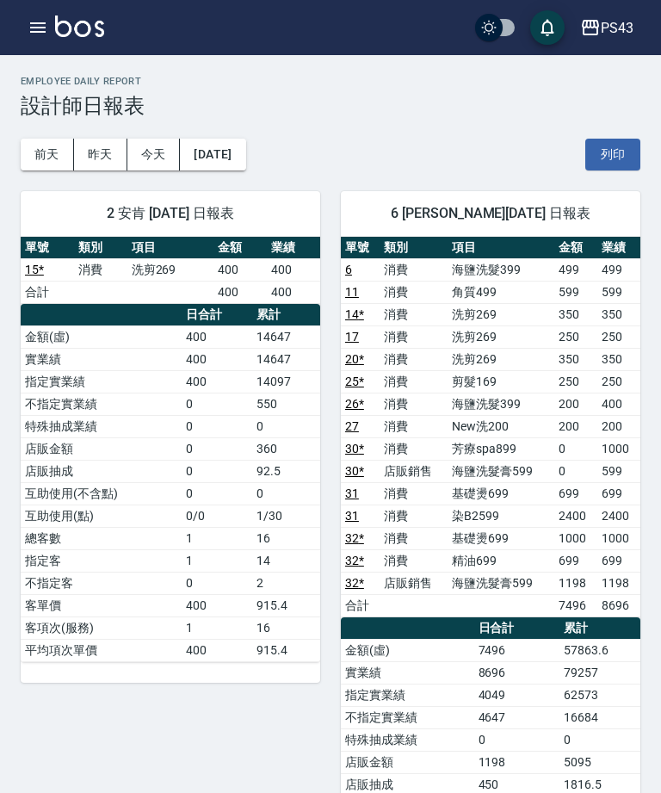
click at [36, 26] on icon "button" at bounding box center [38, 27] width 21 height 21
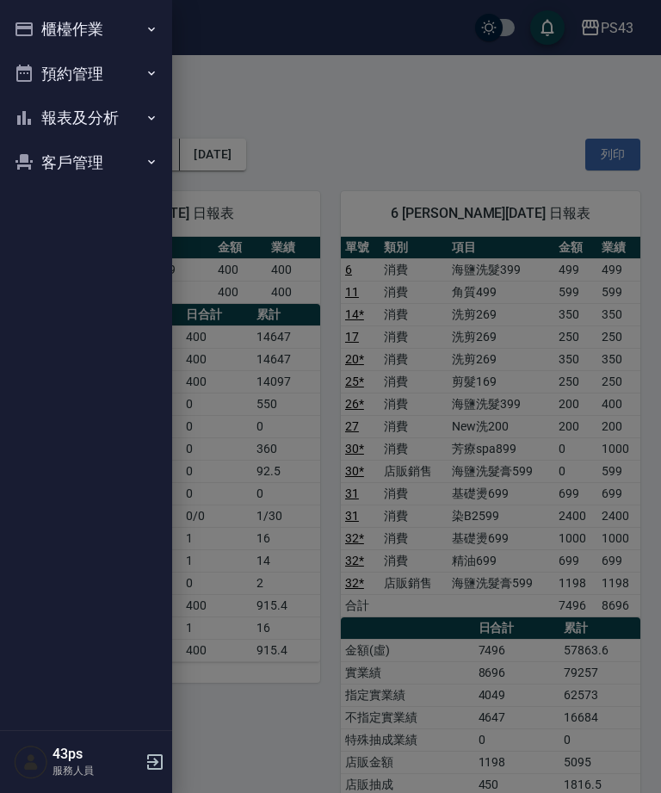
click at [34, 20] on icon "button" at bounding box center [24, 29] width 21 height 21
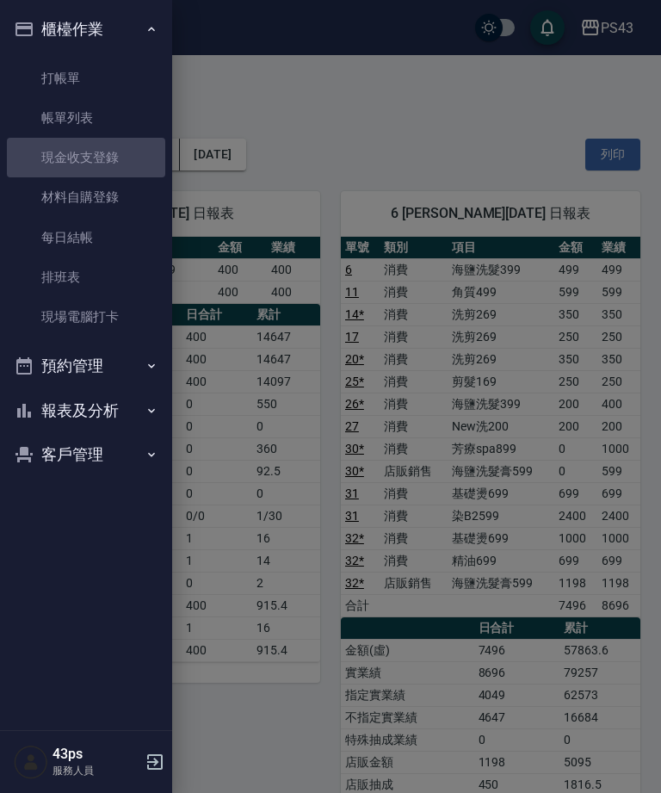
click at [116, 147] on link "現金收支登錄" at bounding box center [86, 158] width 158 height 40
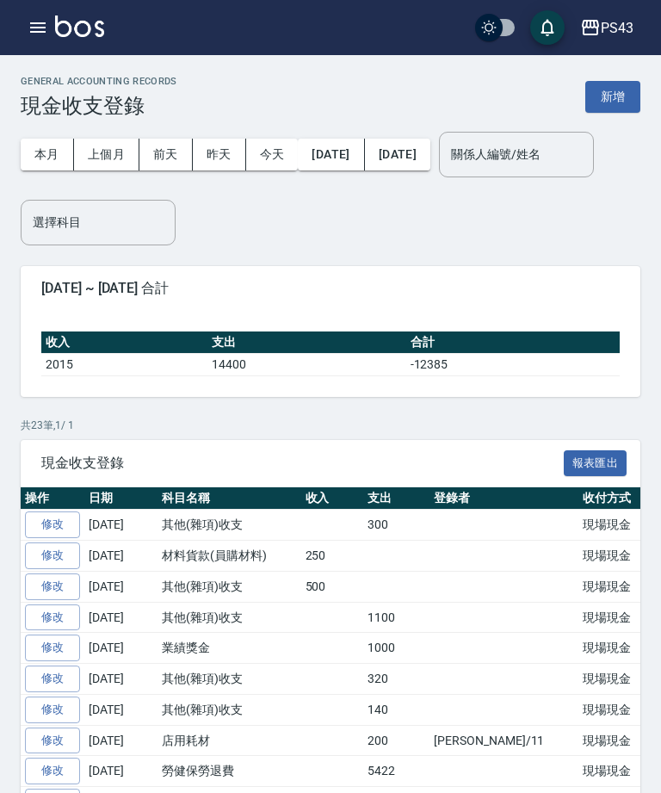
click at [37, 23] on icon "button" at bounding box center [37, 27] width 15 height 10
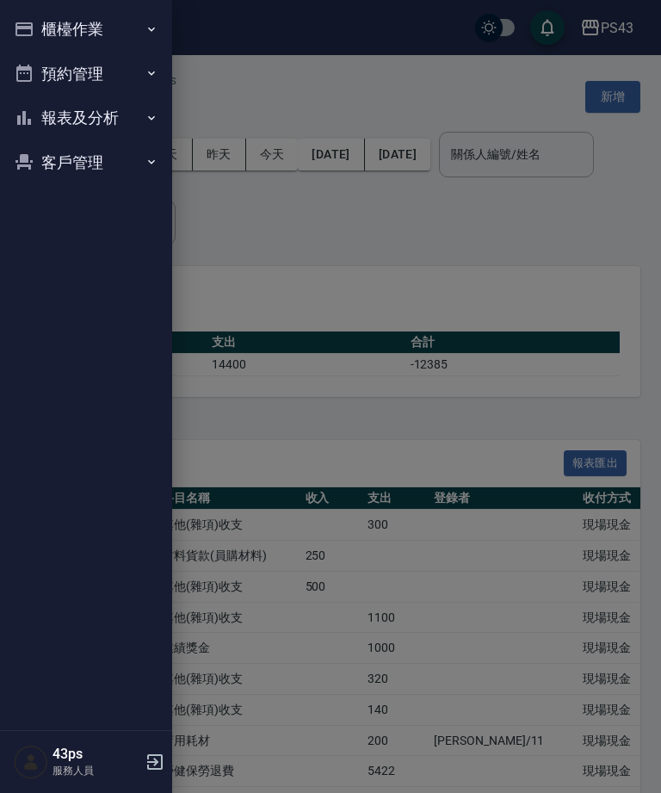
click at [114, 112] on button "報表及分析" at bounding box center [86, 118] width 158 height 45
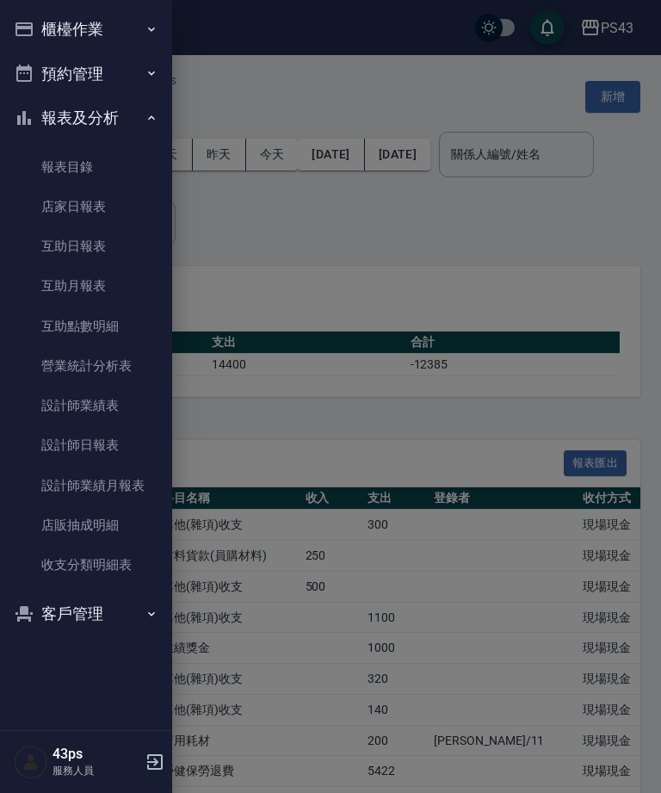
click at [104, 207] on link "店家日報表" at bounding box center [86, 207] width 158 height 40
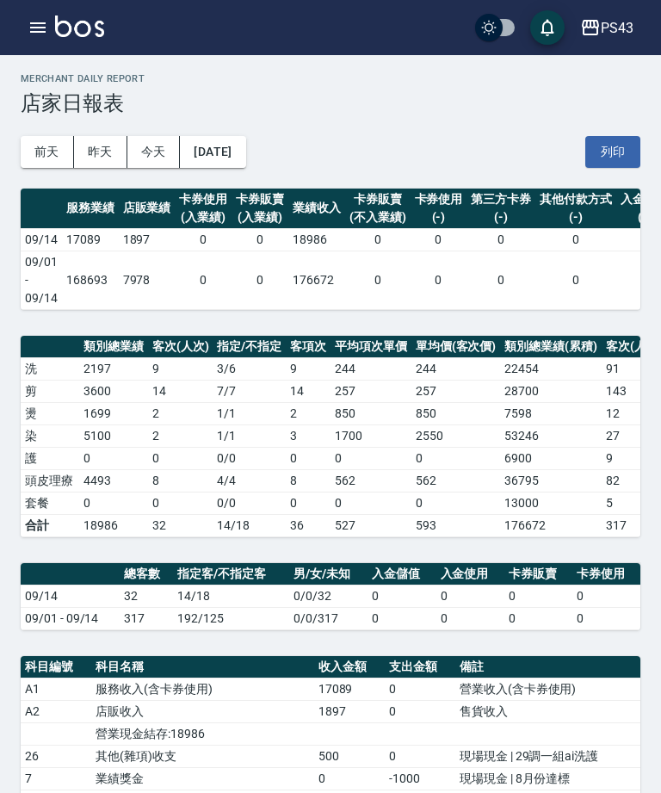
click at [97, 153] on button "昨天" at bounding box center [100, 152] width 53 height 32
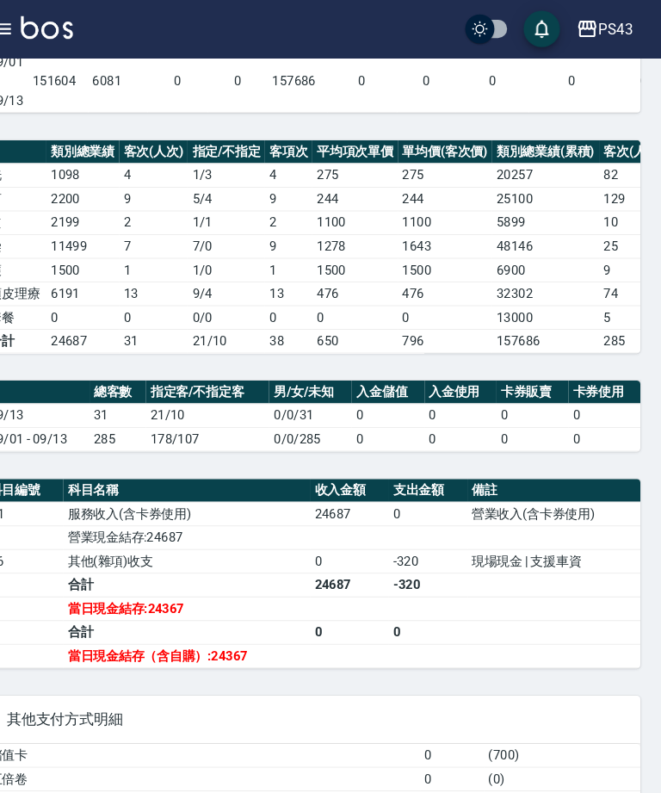
scroll to position [207, 0]
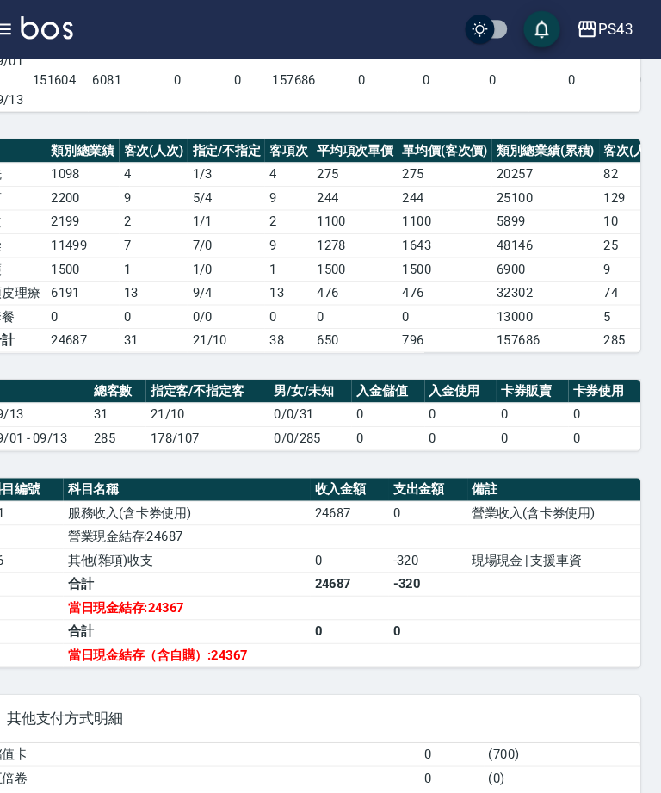
click at [151, 660] on div "其他支付方式明細" at bounding box center [331, 679] width 620 height 45
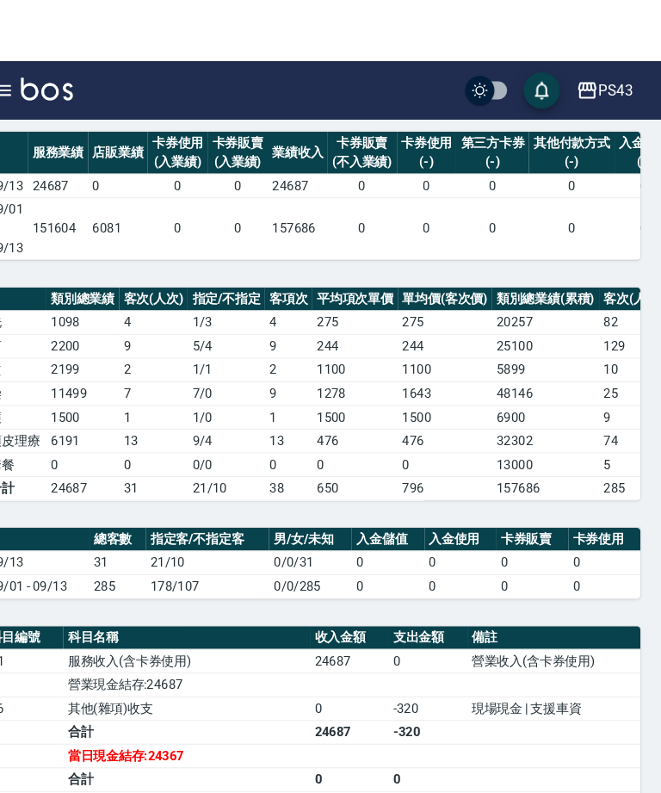
scroll to position [0, 0]
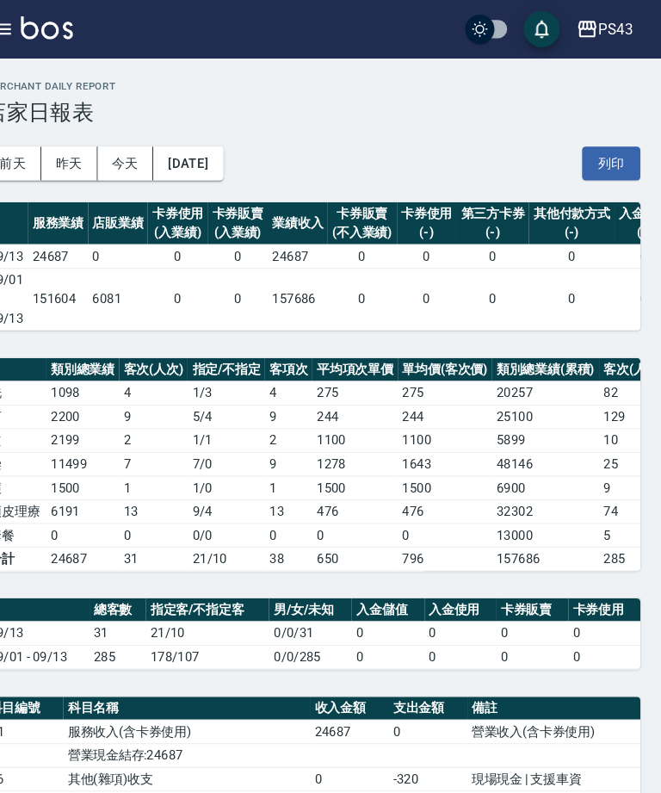
click at [127, 151] on button "今天" at bounding box center [153, 155] width 53 height 32
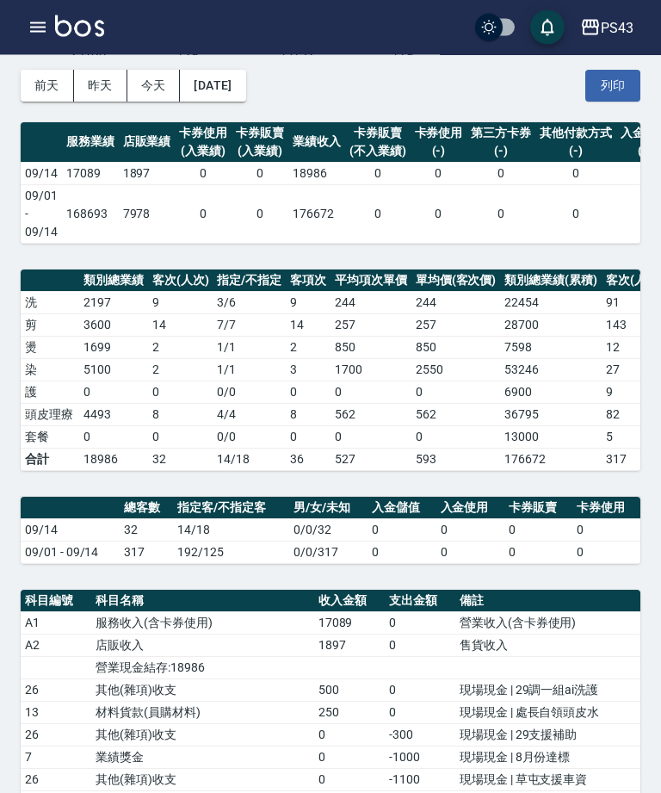
scroll to position [70, 0]
